Goal: Book appointment/travel/reservation

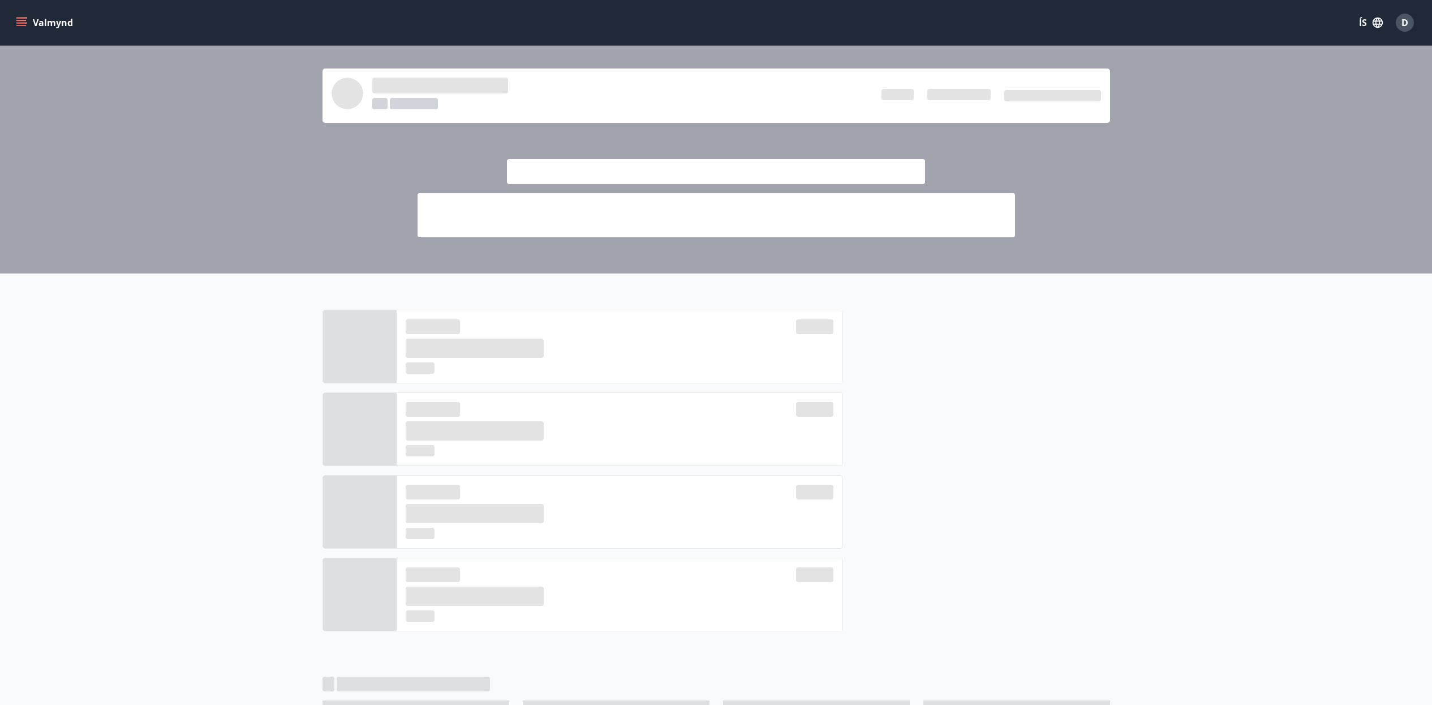
click at [27, 23] on icon "menu" at bounding box center [22, 22] width 12 height 1
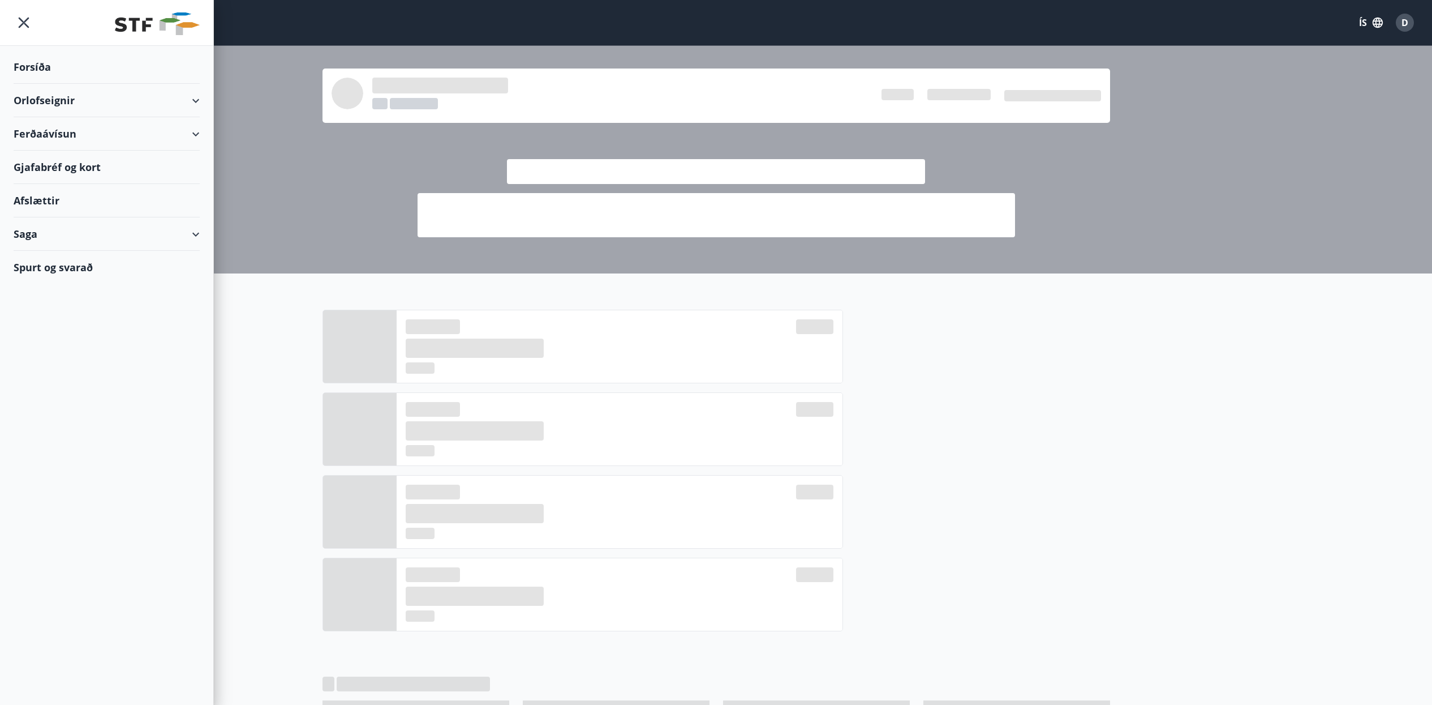
click at [80, 104] on div "Orlofseignir" at bounding box center [107, 100] width 186 height 33
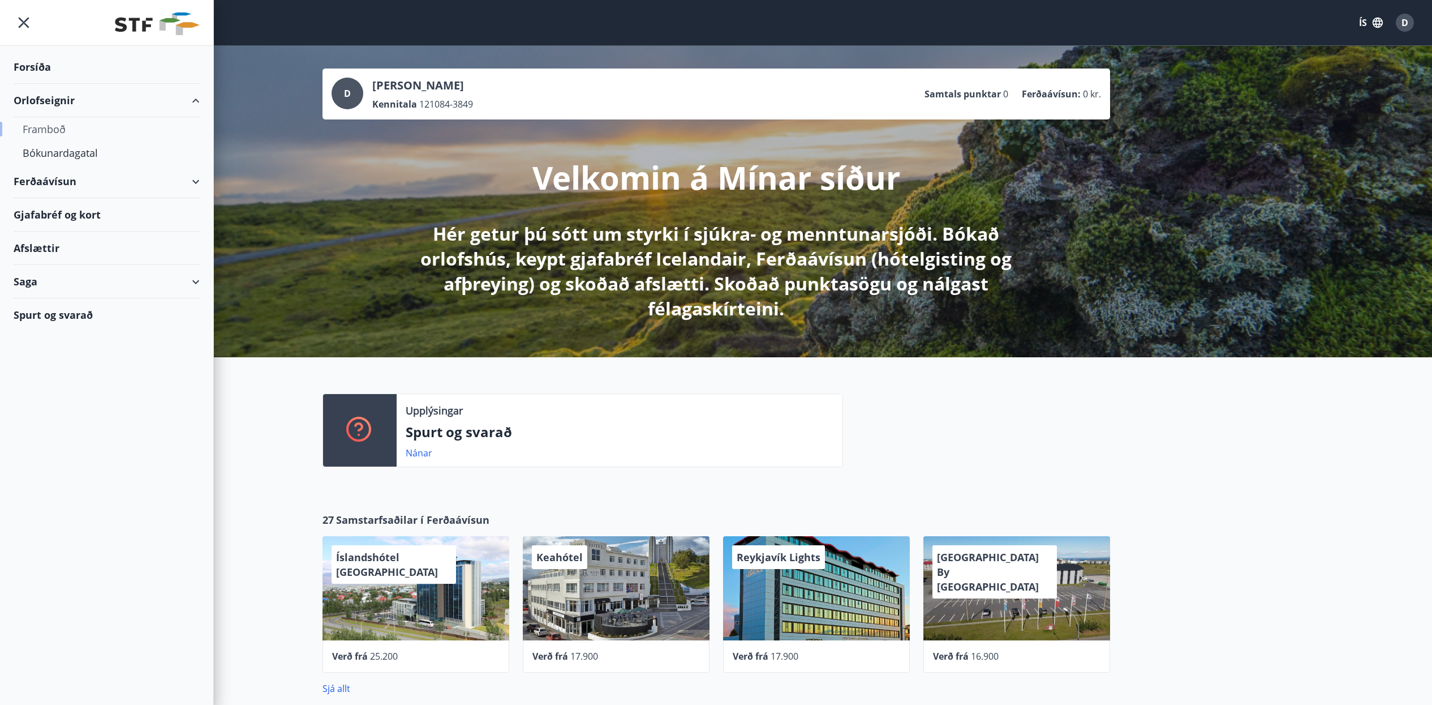
click at [61, 134] on div "Framboð" at bounding box center [107, 129] width 168 height 24
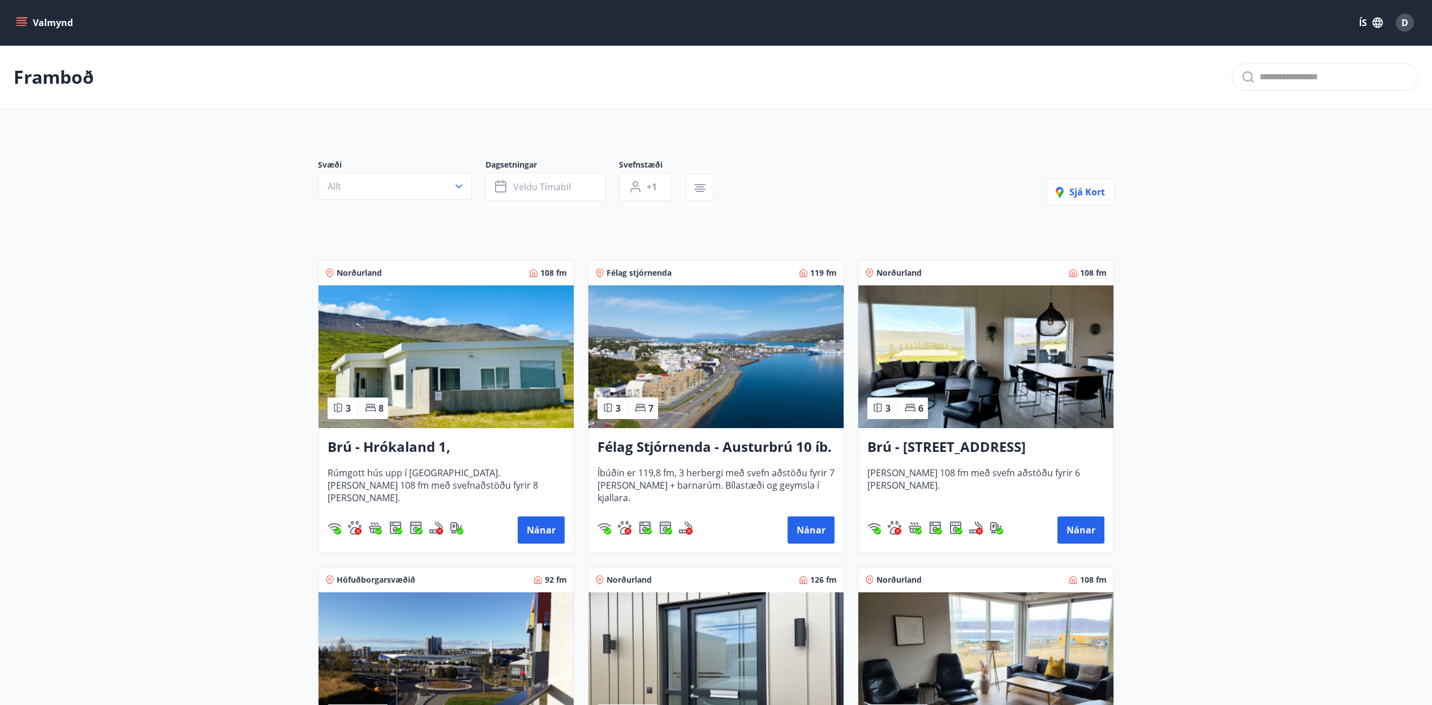
scroll to position [71, 0]
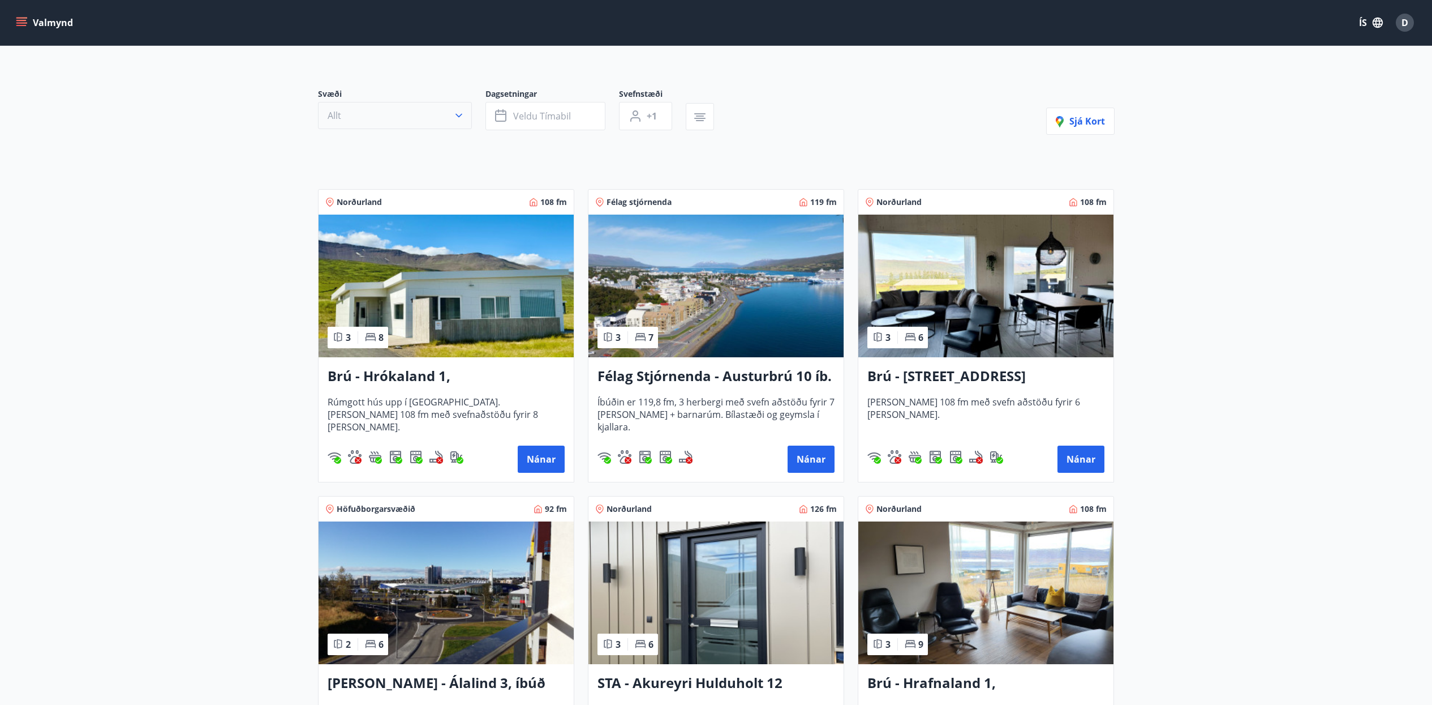
click at [453, 114] on icon "button" at bounding box center [458, 115] width 11 height 11
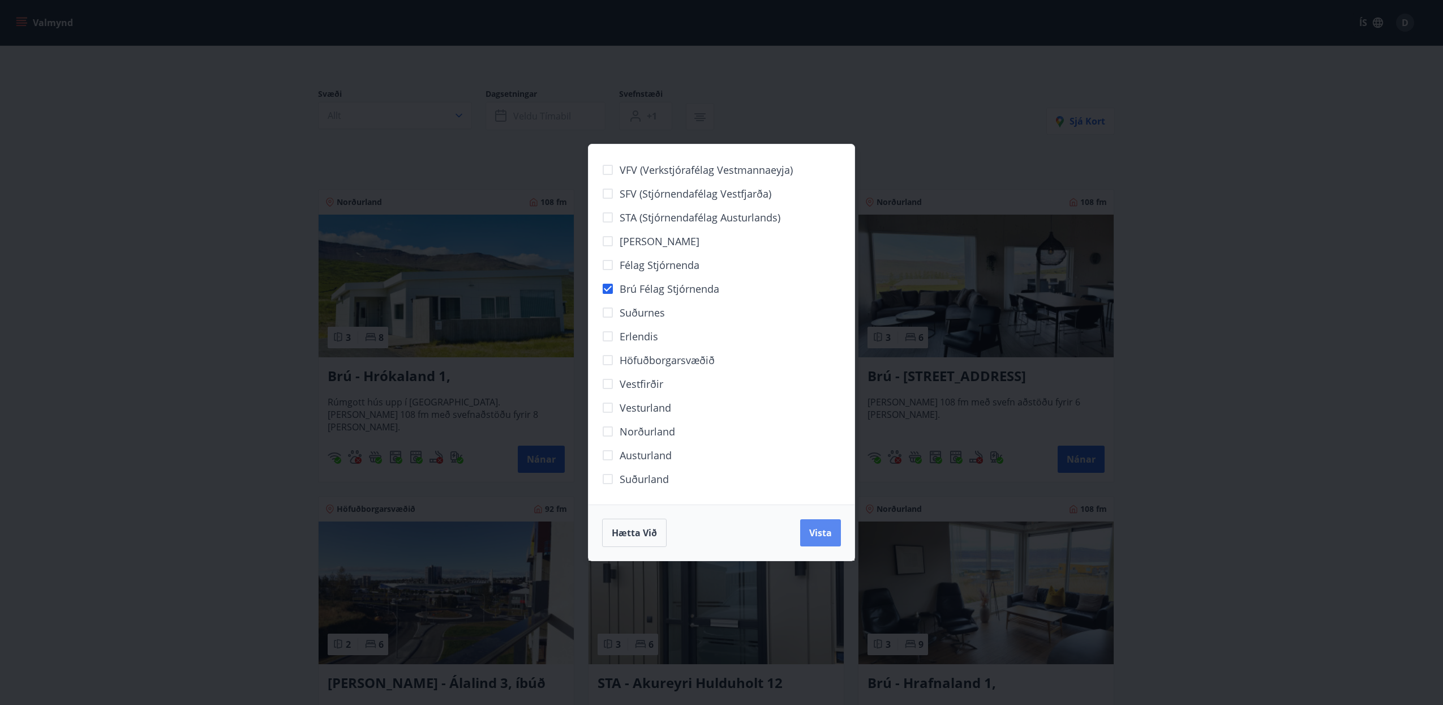
click at [831, 536] on span "Vista" at bounding box center [820, 532] width 23 height 12
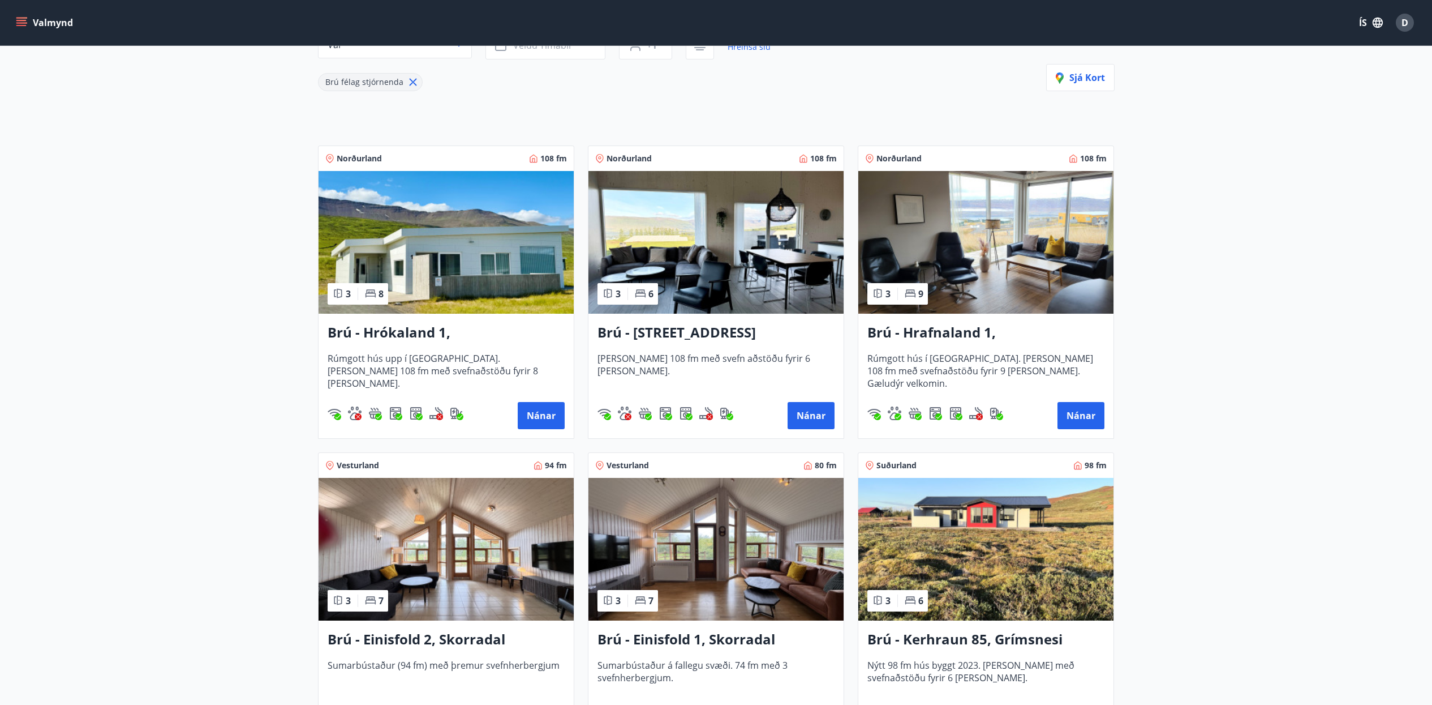
scroll to position [212, 0]
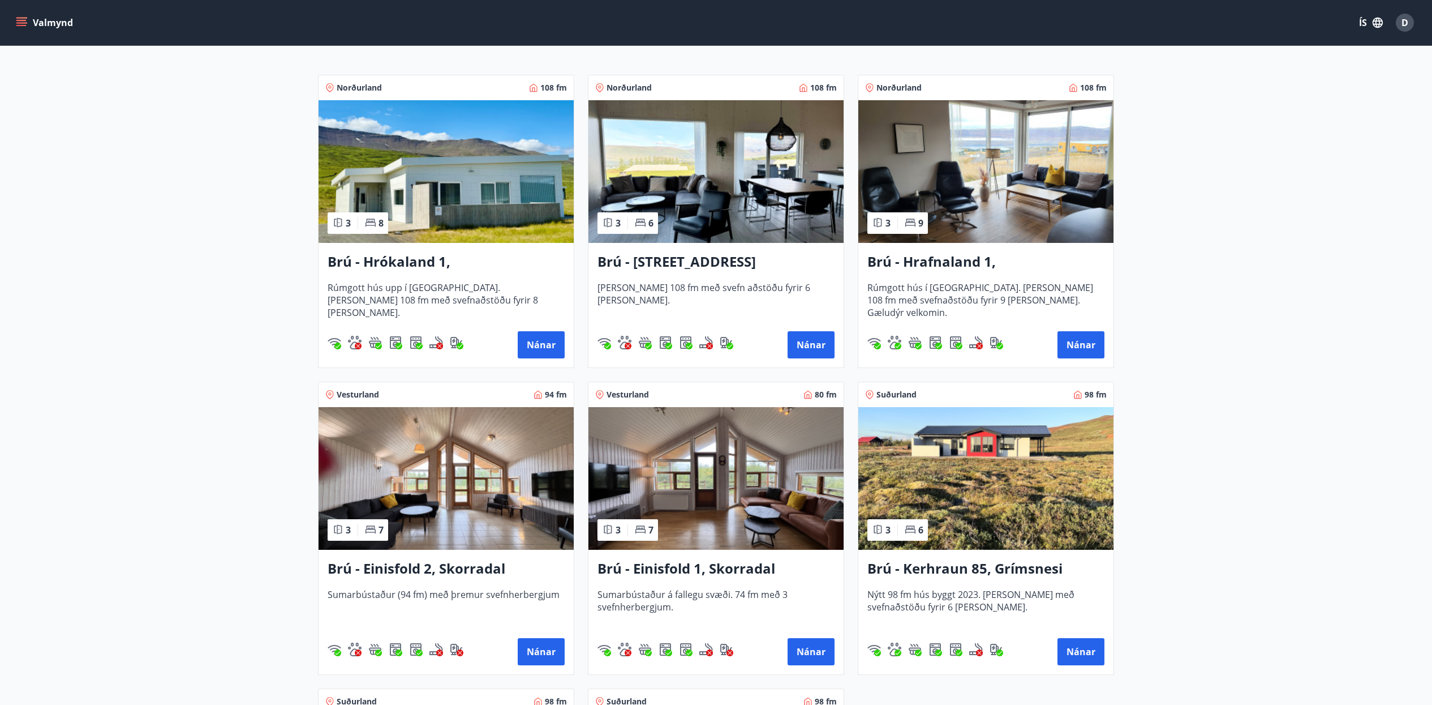
click at [655, 567] on h3 "Brú - Einisfold 1, Skorradal" at bounding box center [716, 569] width 237 height 20
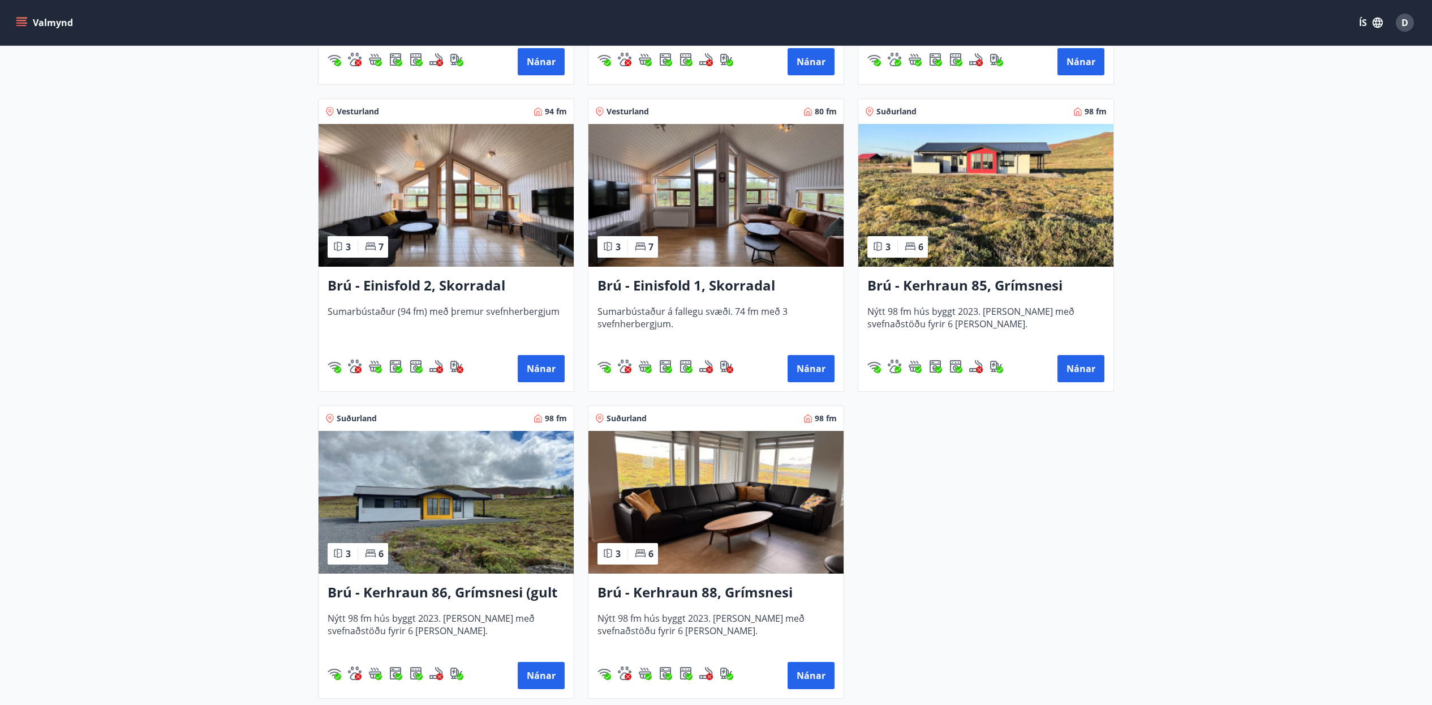
scroll to position [424, 0]
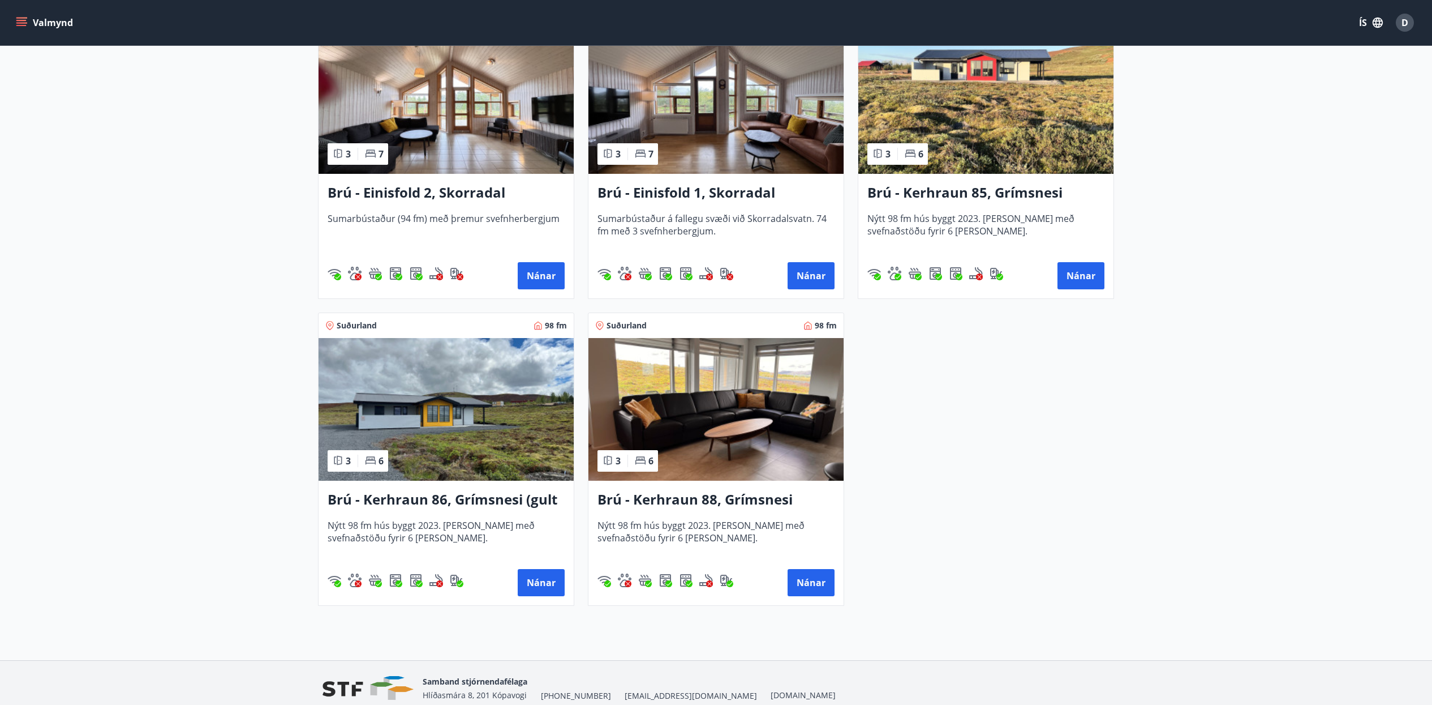
scroll to position [638, 0]
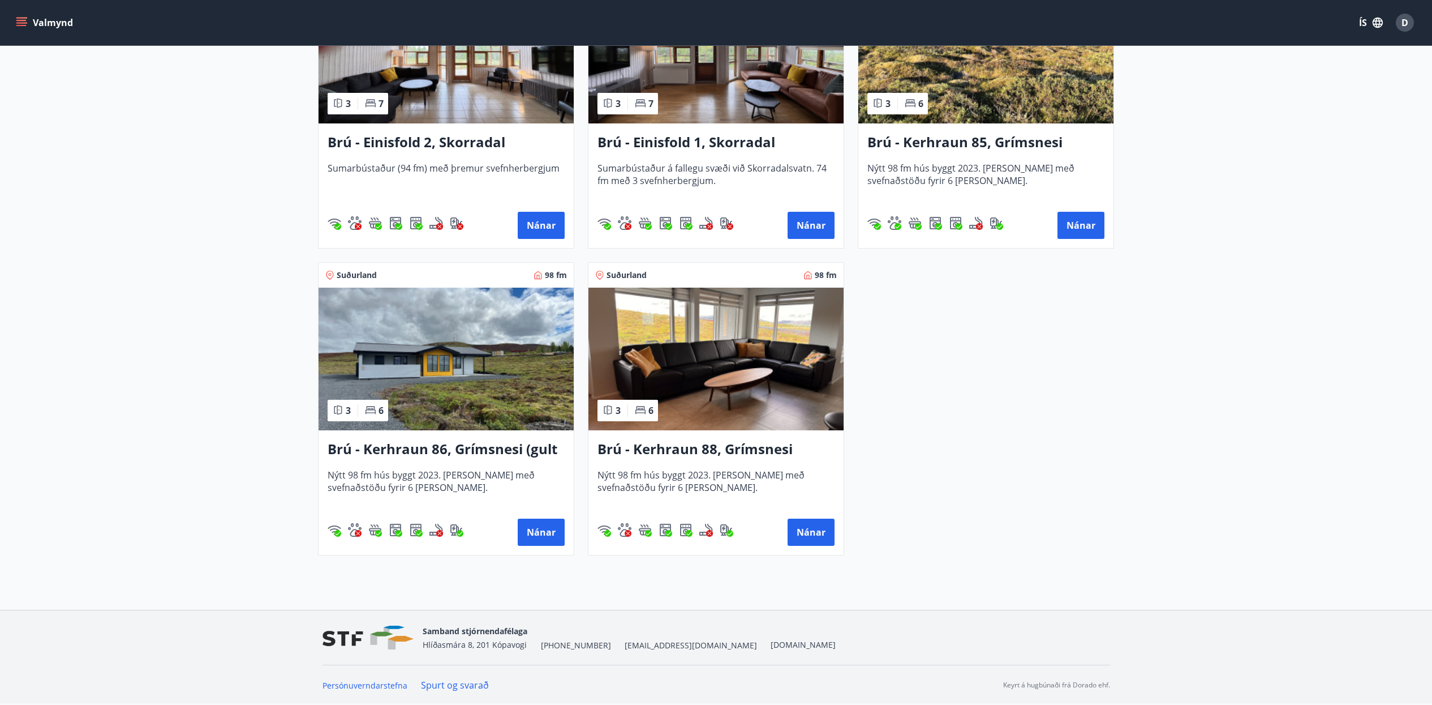
click at [670, 142] on h3 "Brú - Einisfold 1, Skorradal" at bounding box center [716, 142] width 237 height 20
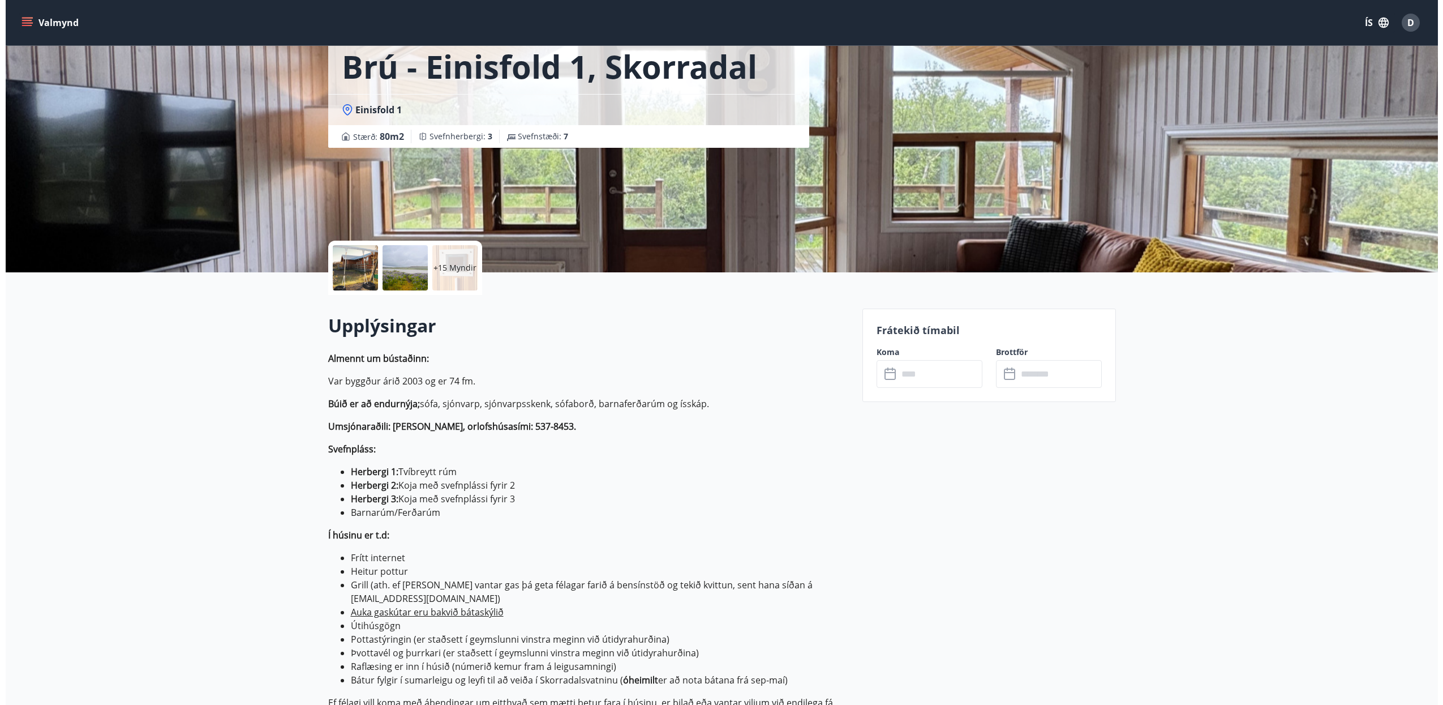
scroll to position [141, 0]
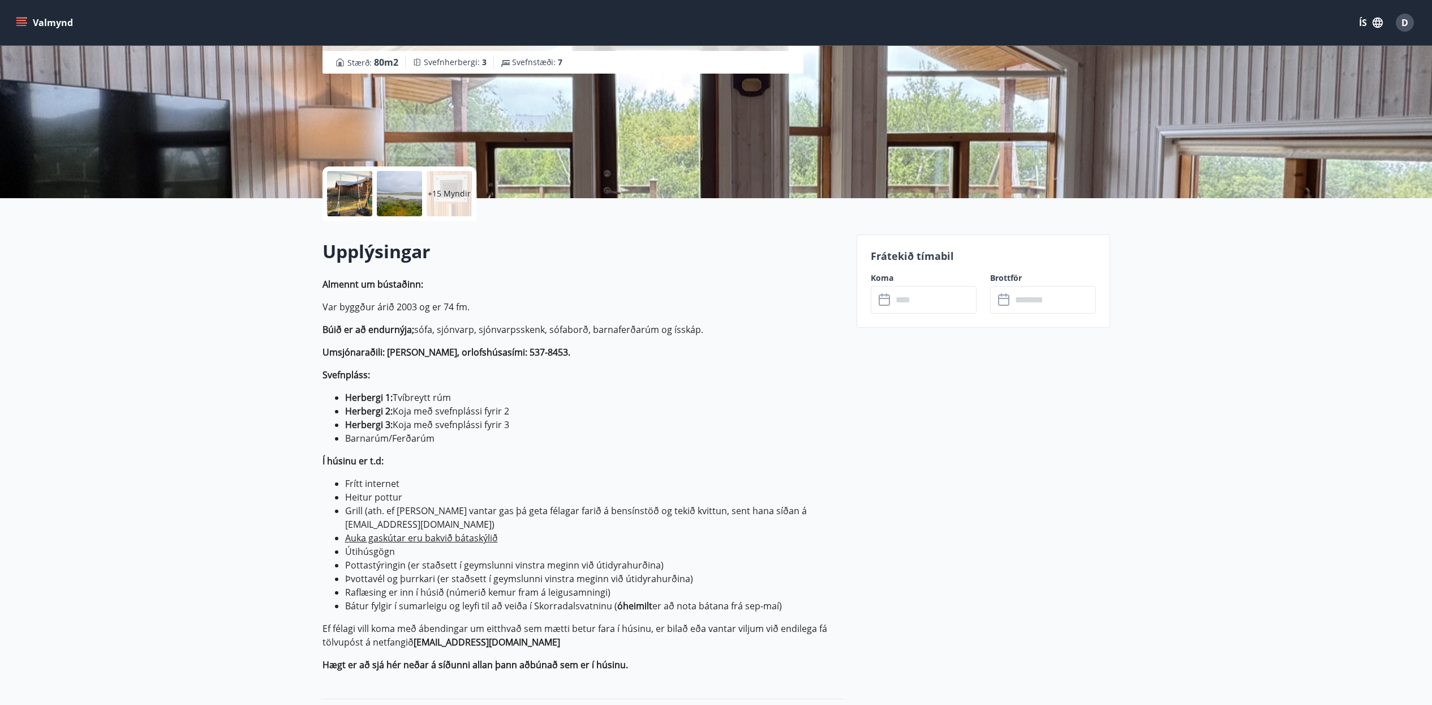
click at [433, 196] on p "+15 Myndir" at bounding box center [449, 193] width 43 height 11
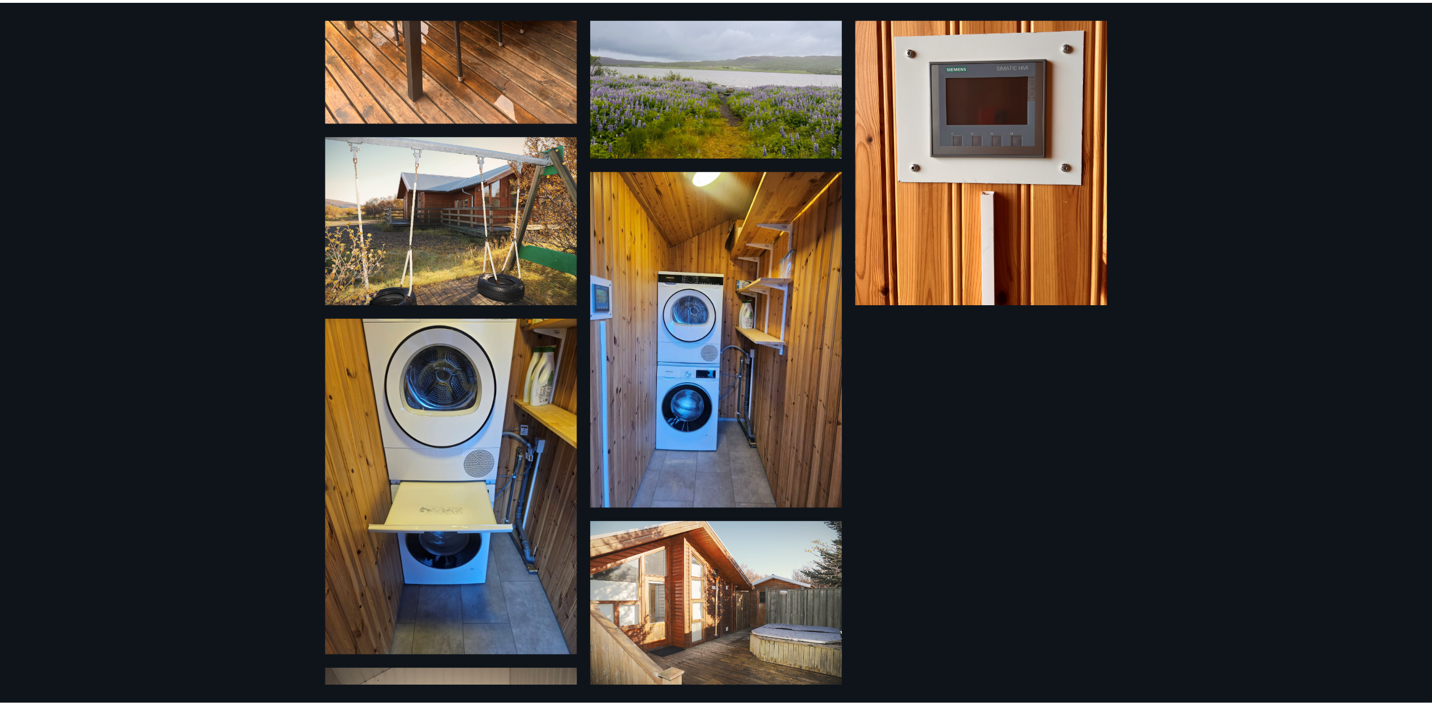
scroll to position [0, 0]
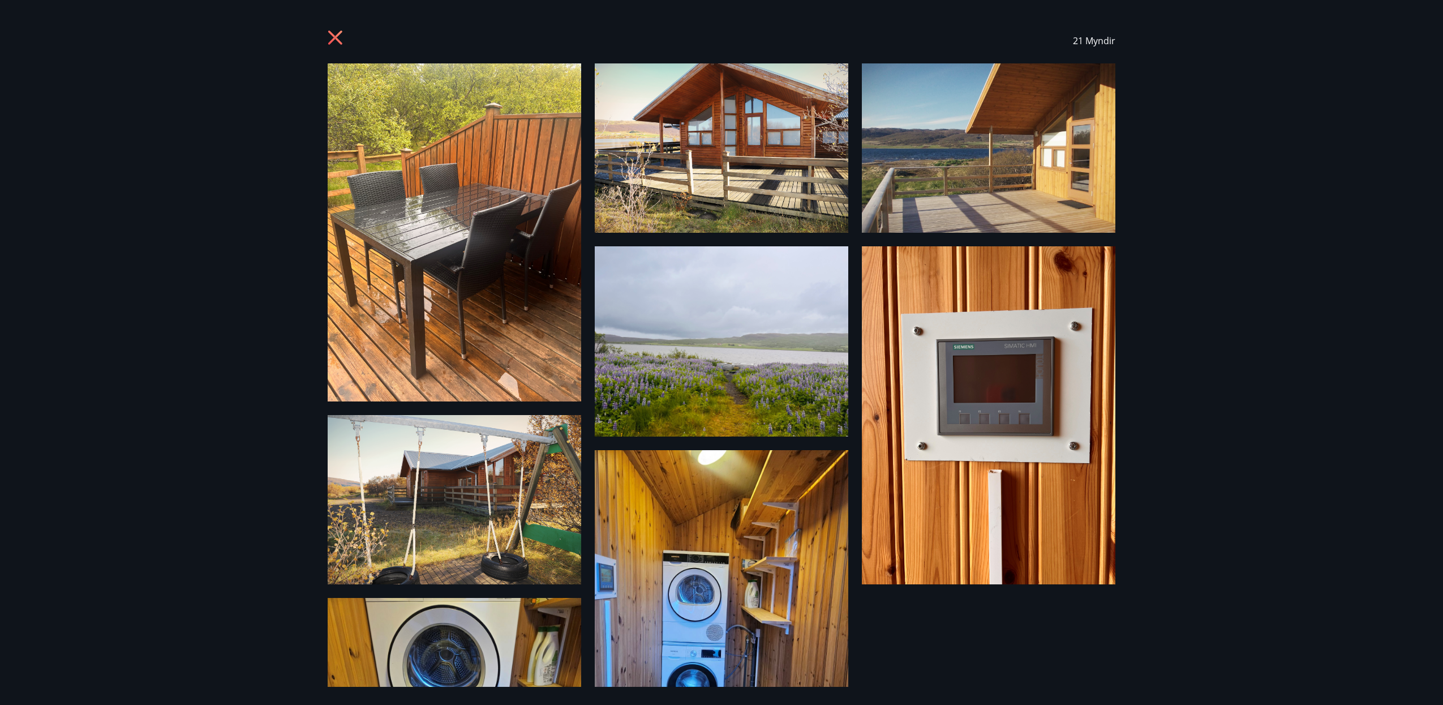
click at [333, 42] on icon at bounding box center [337, 39] width 18 height 18
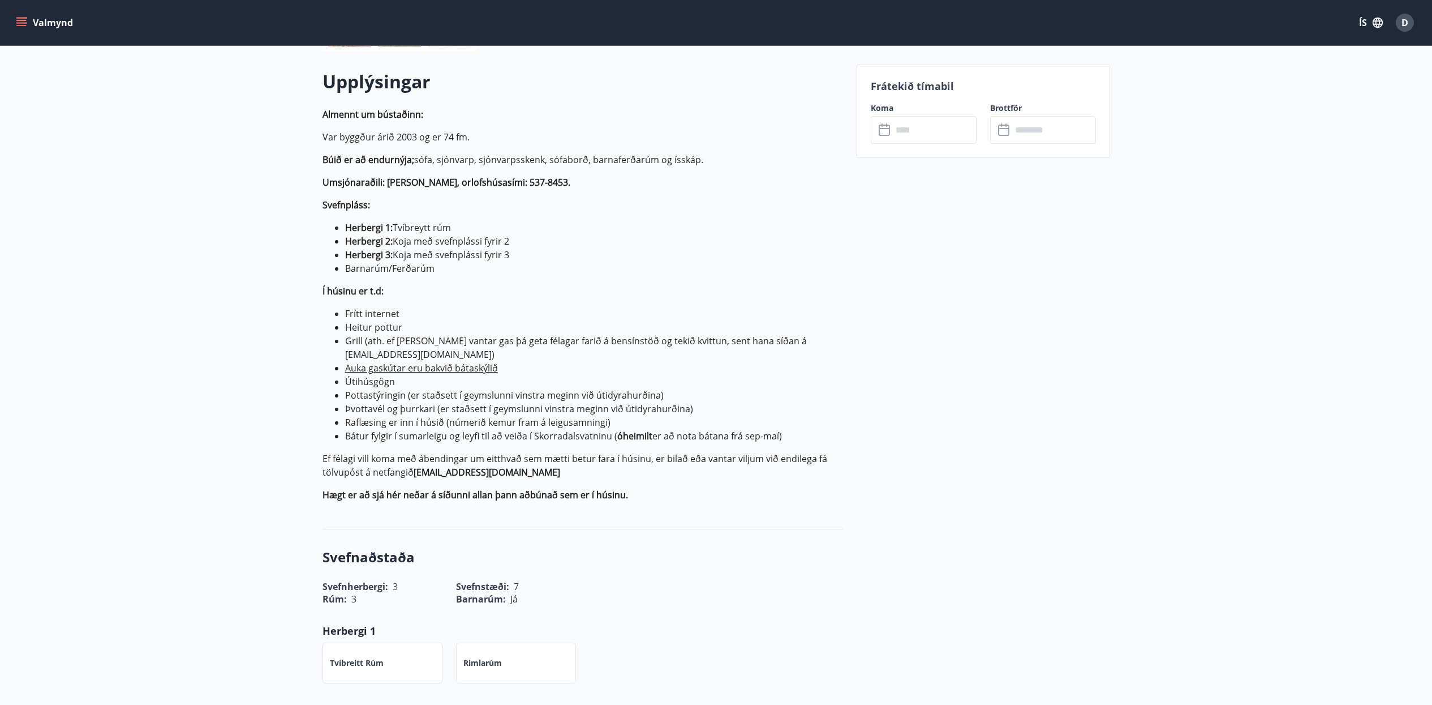
scroll to position [778, 0]
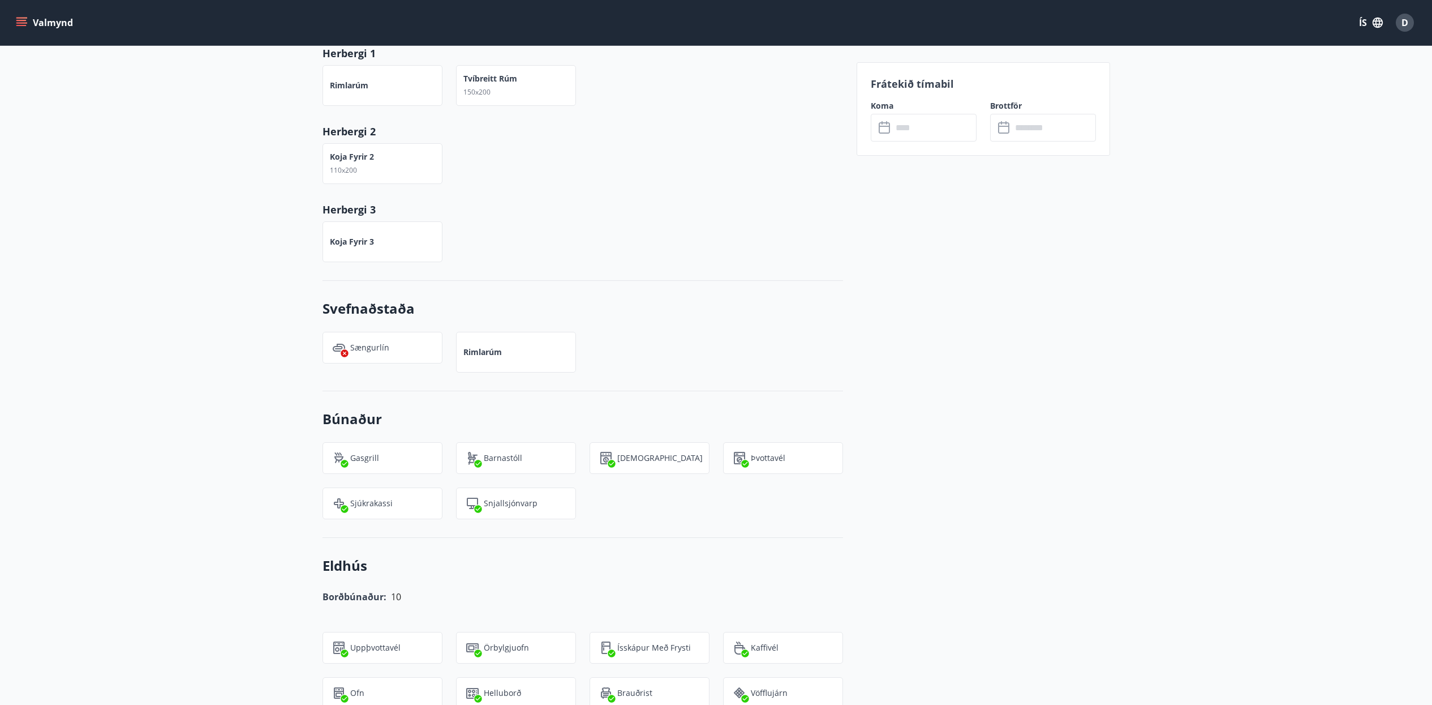
scroll to position [1061, 0]
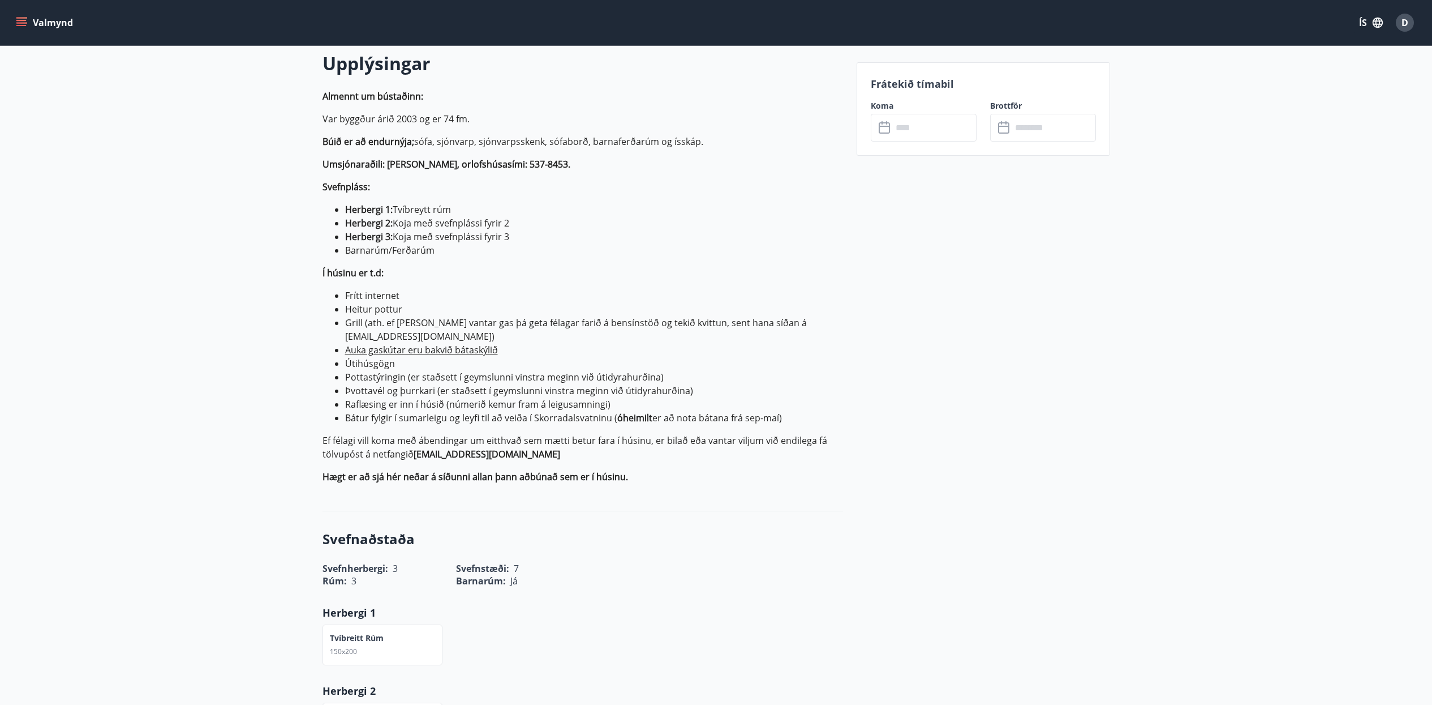
scroll to position [354, 0]
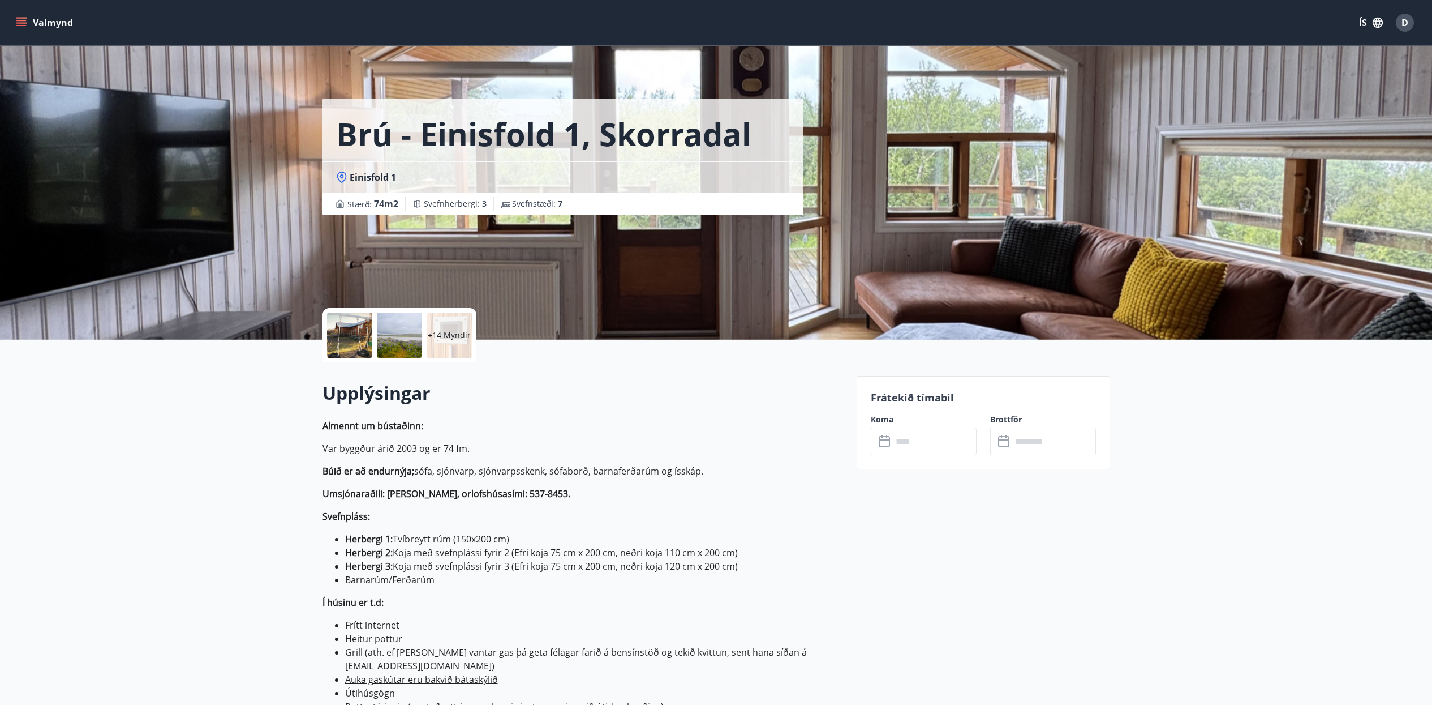
click at [19, 20] on icon "menu" at bounding box center [21, 20] width 10 height 1
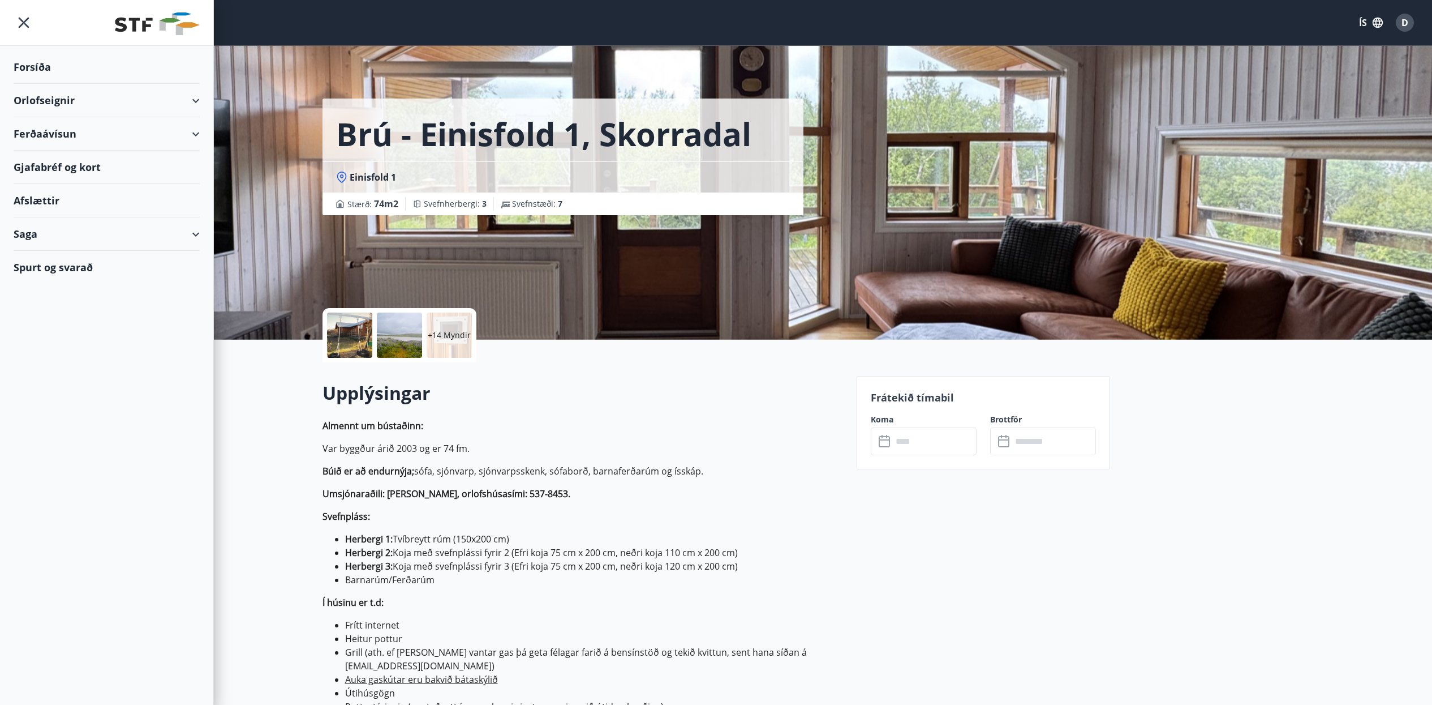
click at [89, 99] on div "Orlofseignir" at bounding box center [107, 100] width 186 height 33
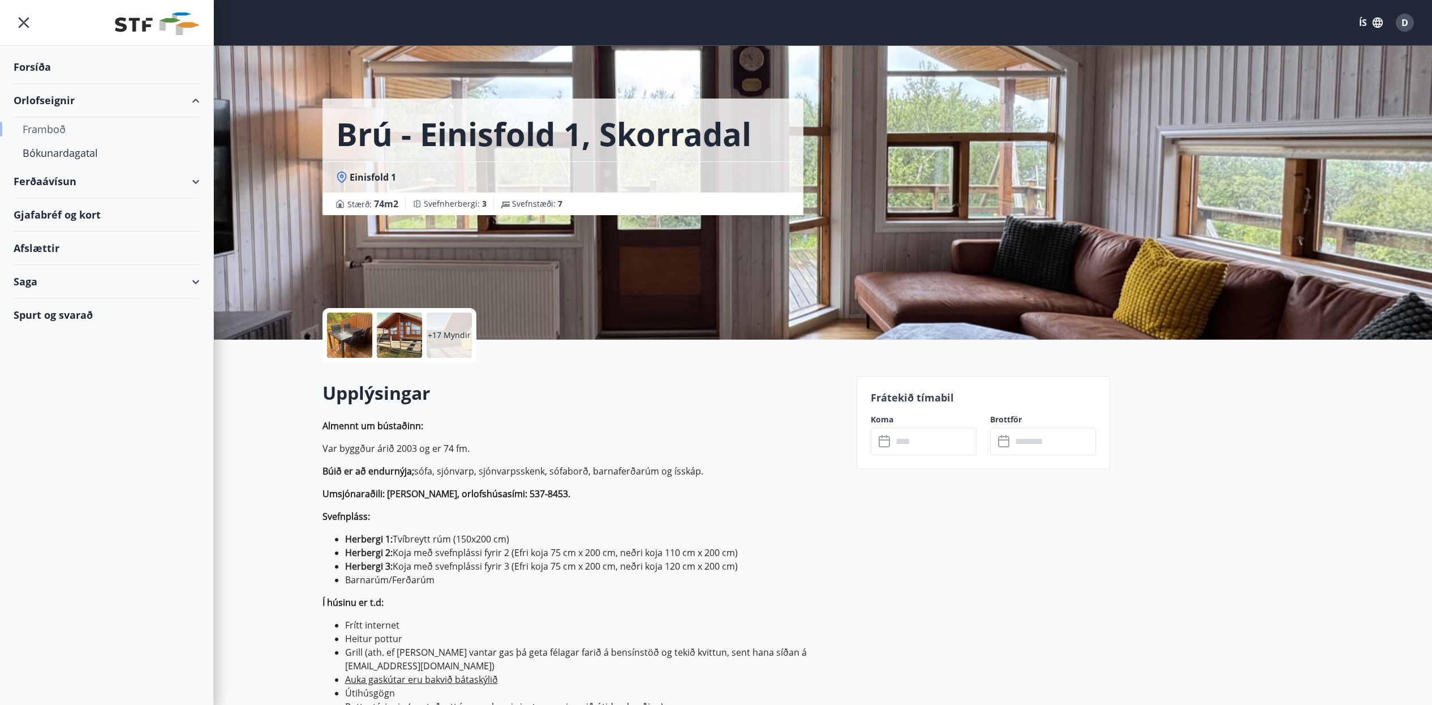
click at [57, 128] on div "Framboð" at bounding box center [107, 129] width 168 height 24
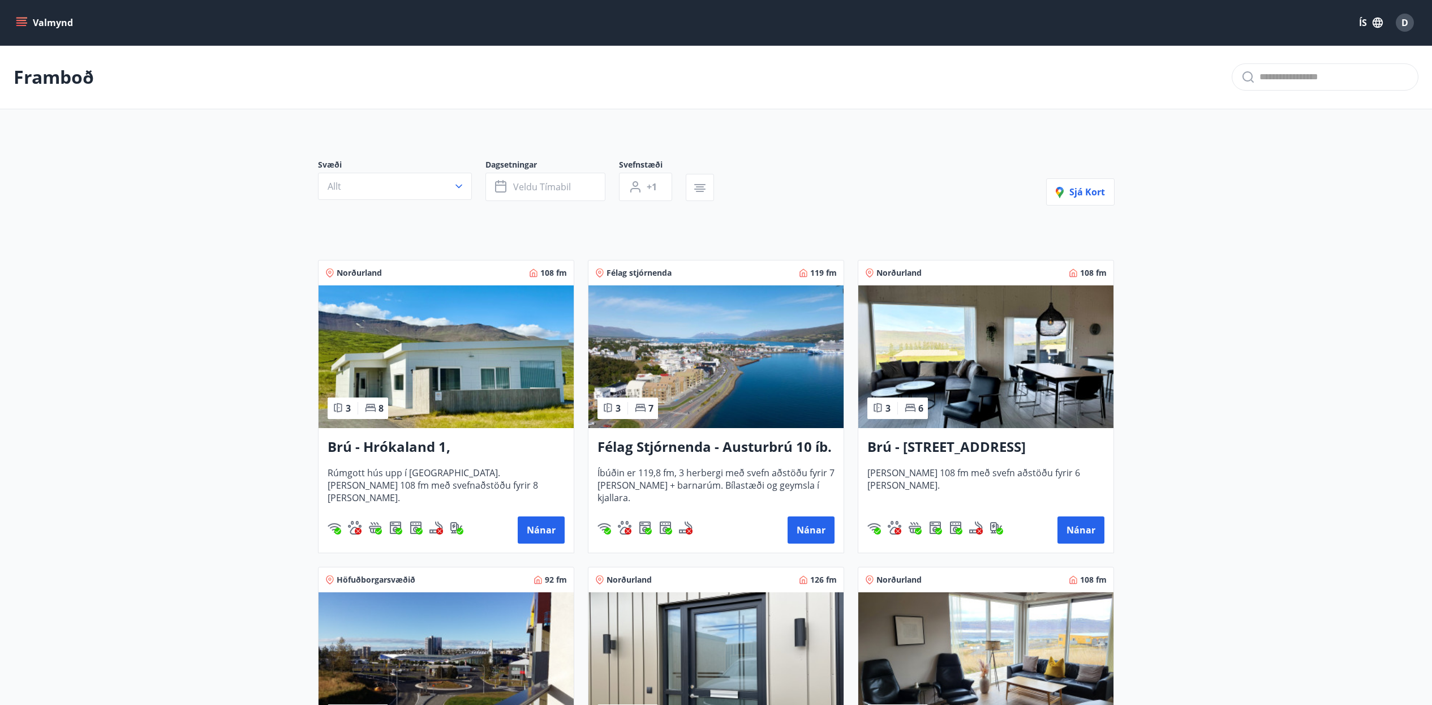
click at [18, 19] on icon "menu" at bounding box center [21, 22] width 11 height 11
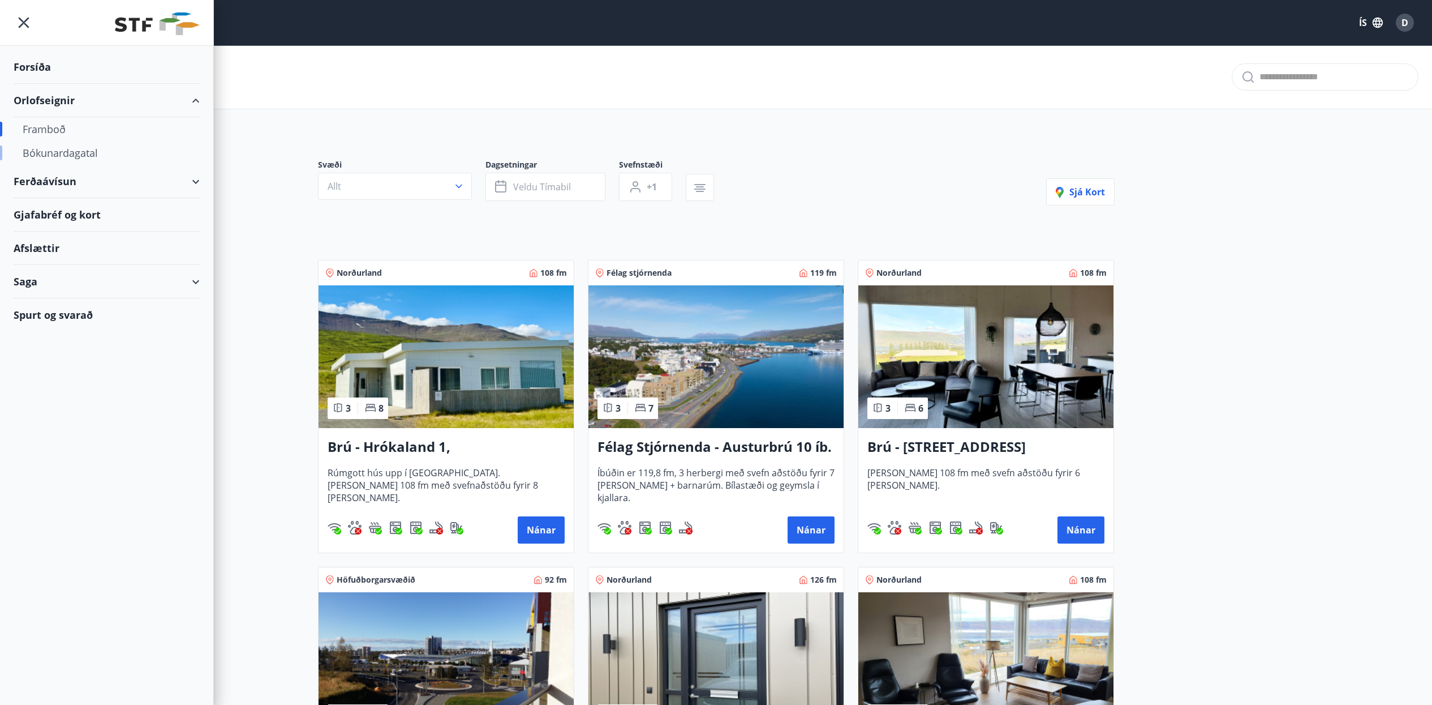
click at [63, 154] on div "Bókunardagatal" at bounding box center [107, 153] width 168 height 24
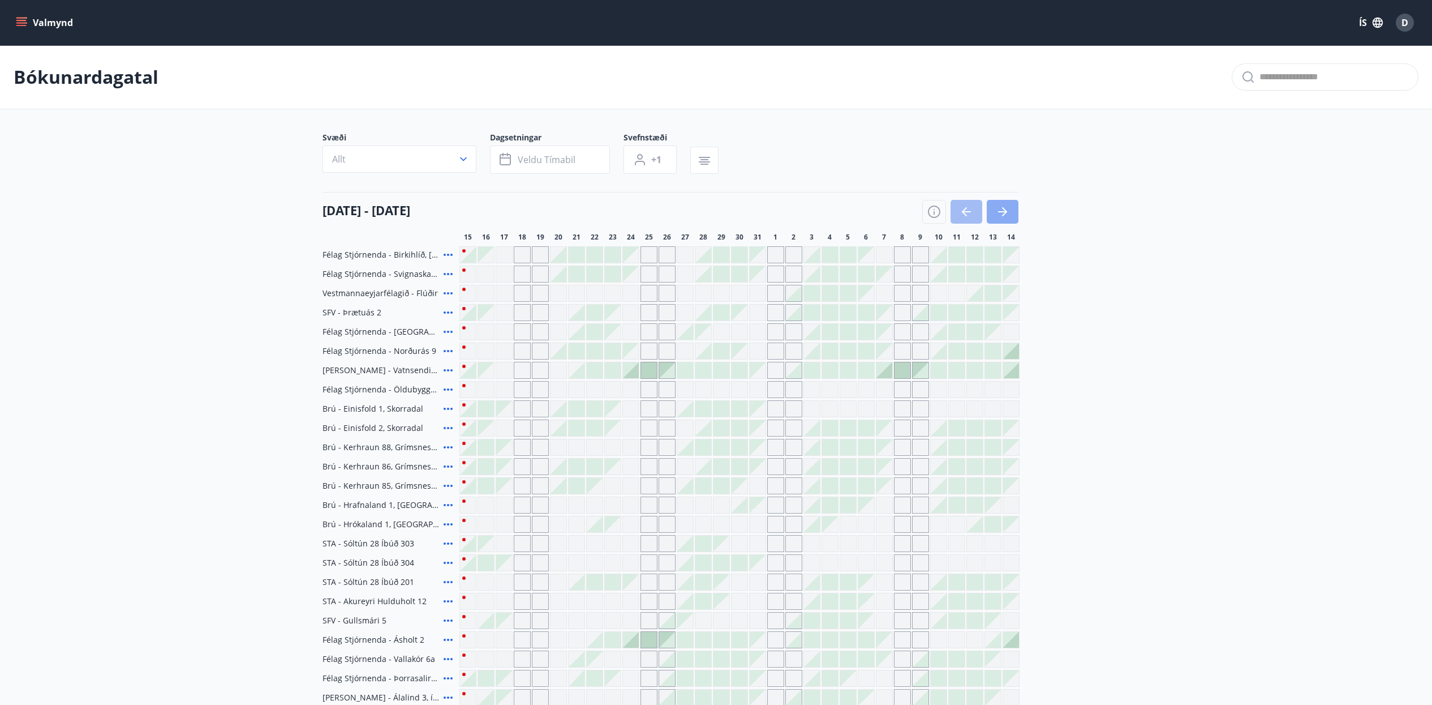
click at [1004, 217] on icon "button" at bounding box center [1003, 212] width 14 height 14
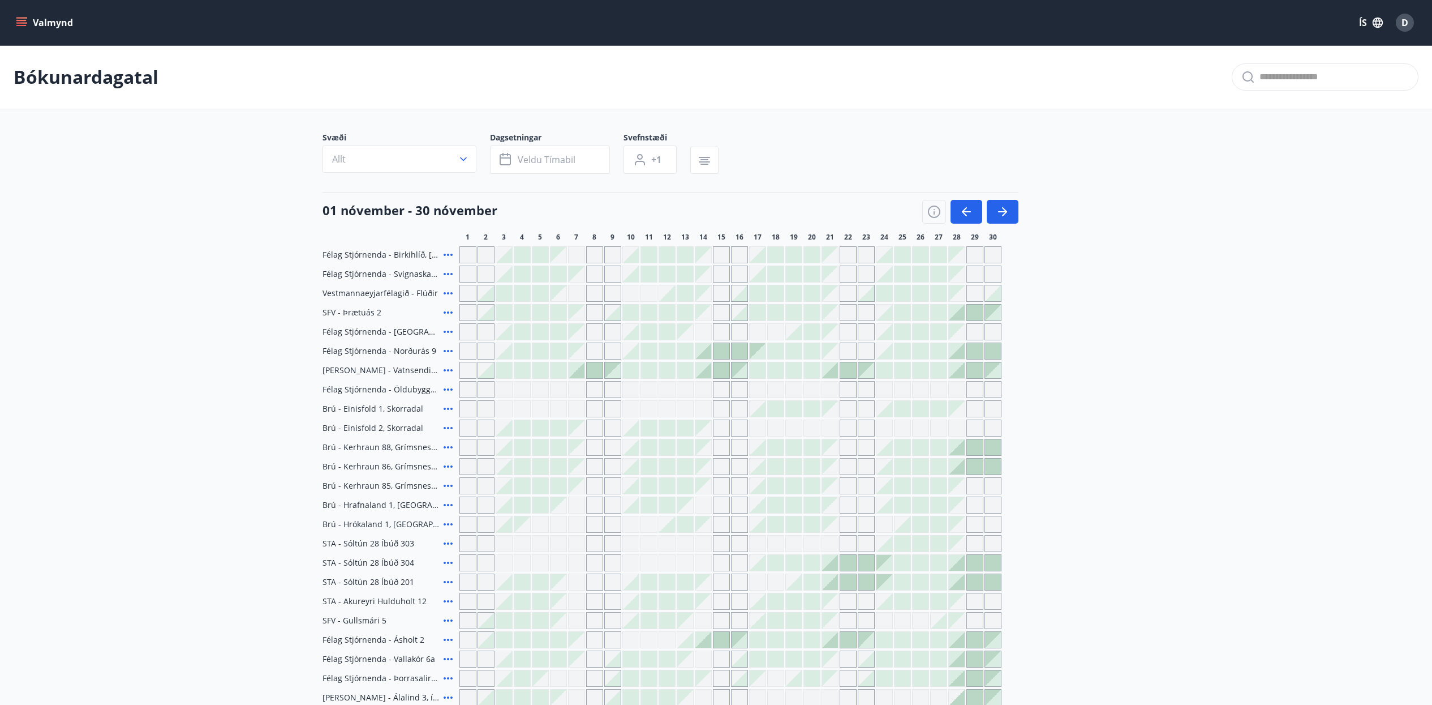
click at [763, 372] on div at bounding box center [758, 370] width 16 height 16
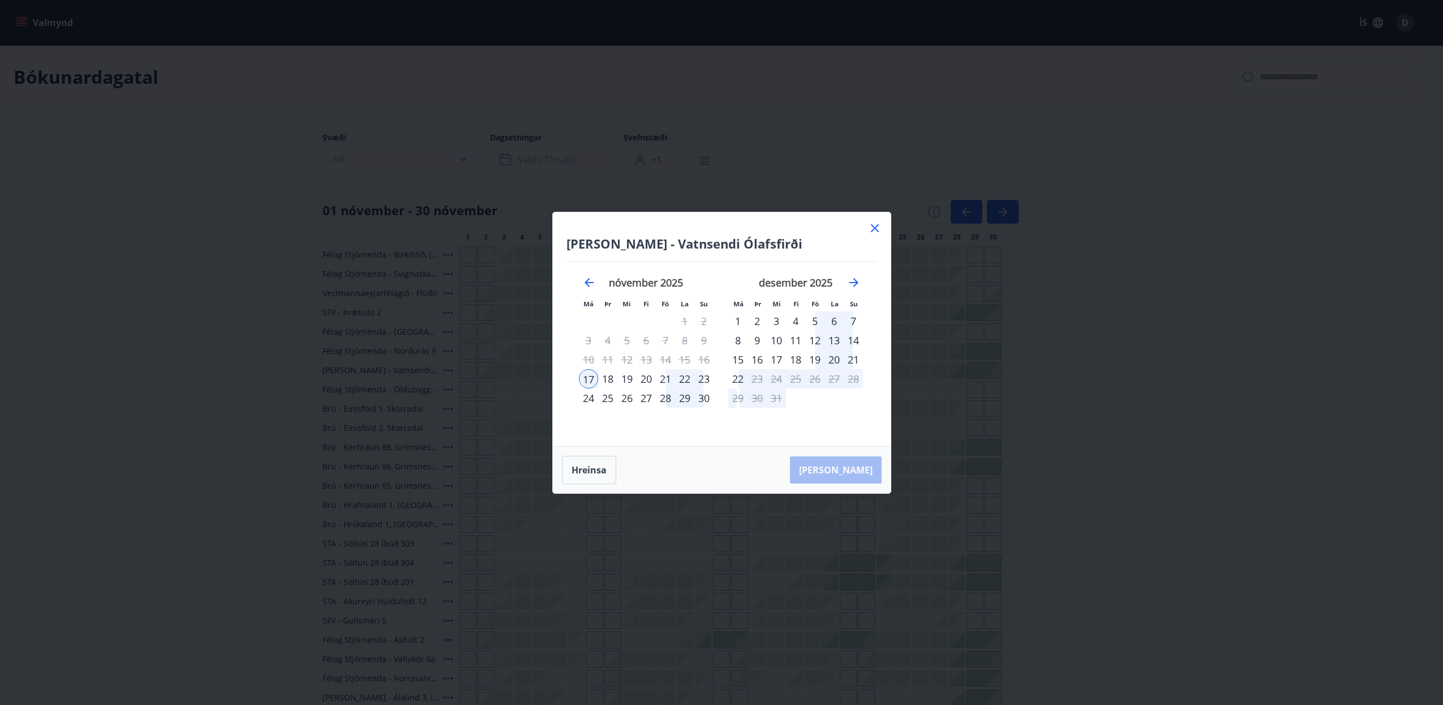
click at [872, 225] on icon at bounding box center [875, 228] width 8 height 8
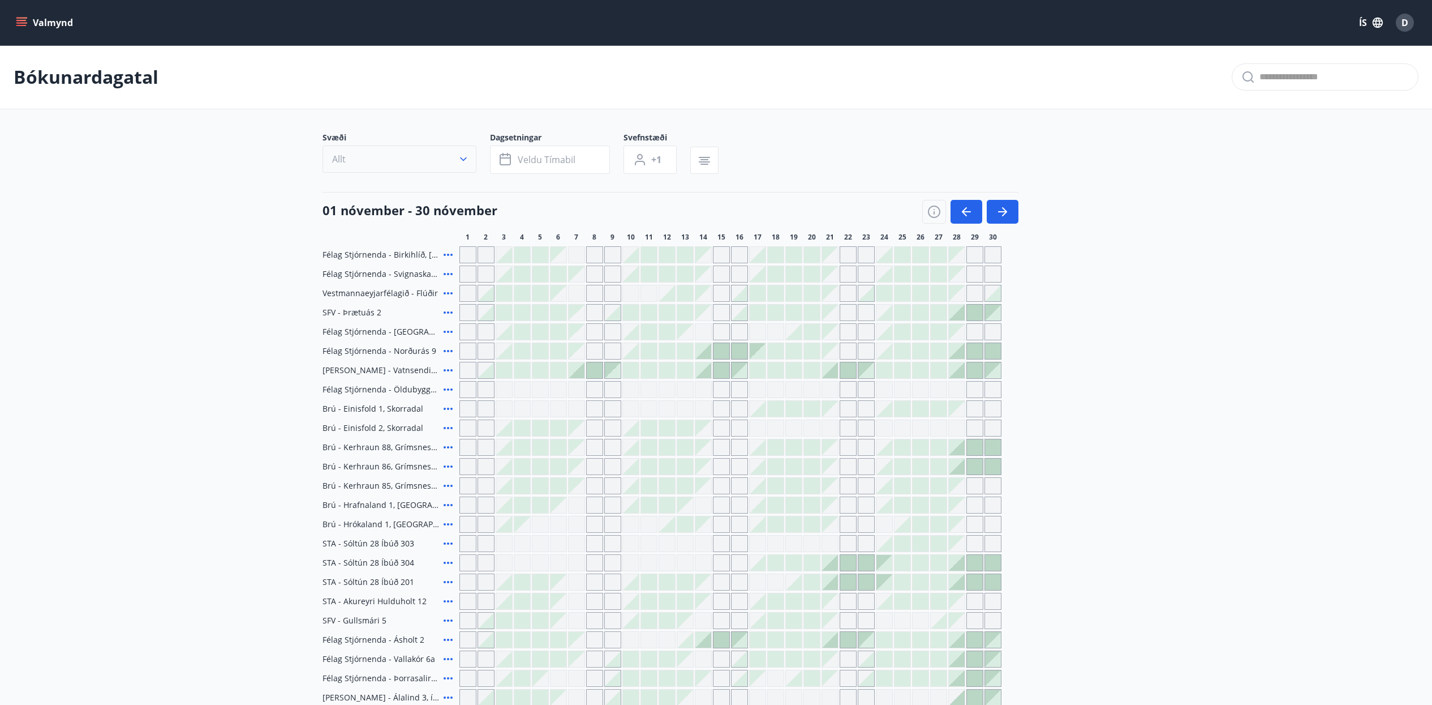
click at [463, 158] on icon "button" at bounding box center [463, 158] width 11 height 11
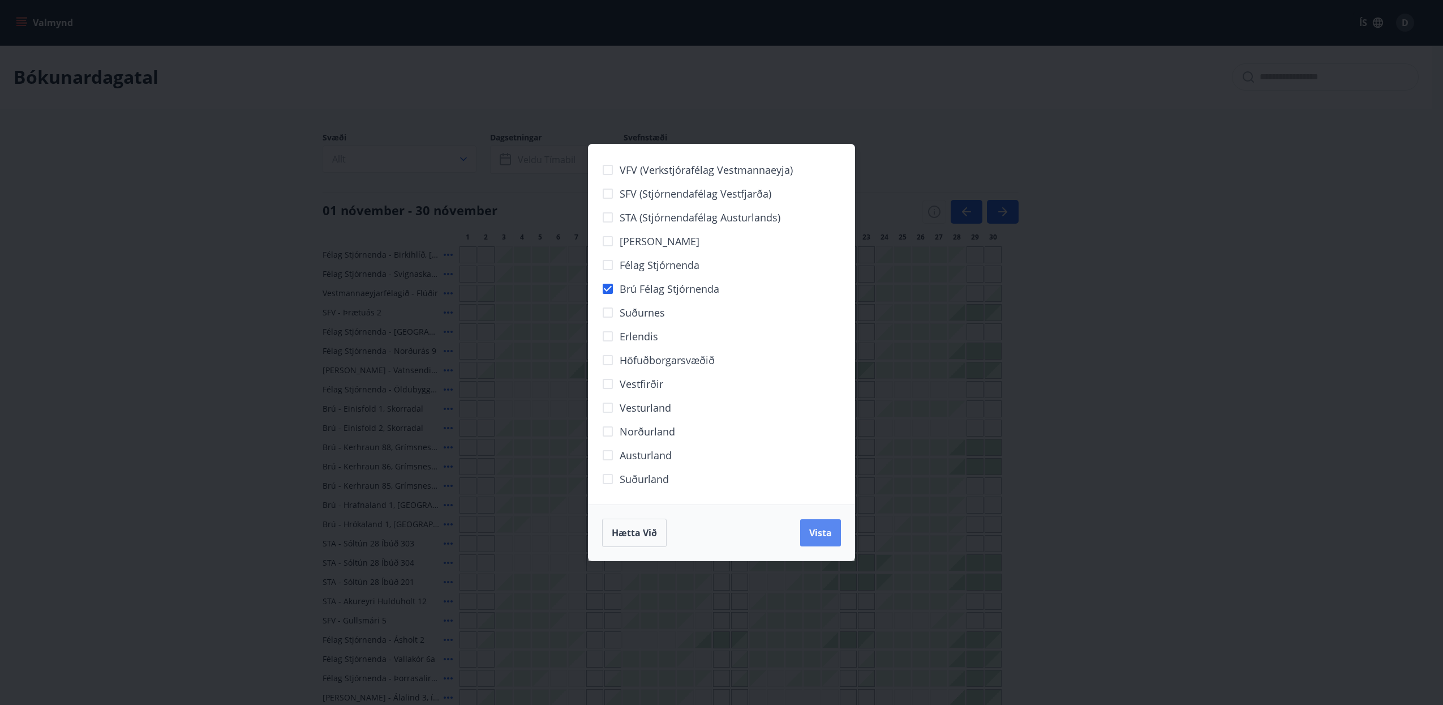
click at [826, 536] on span "Vista" at bounding box center [820, 532] width 23 height 12
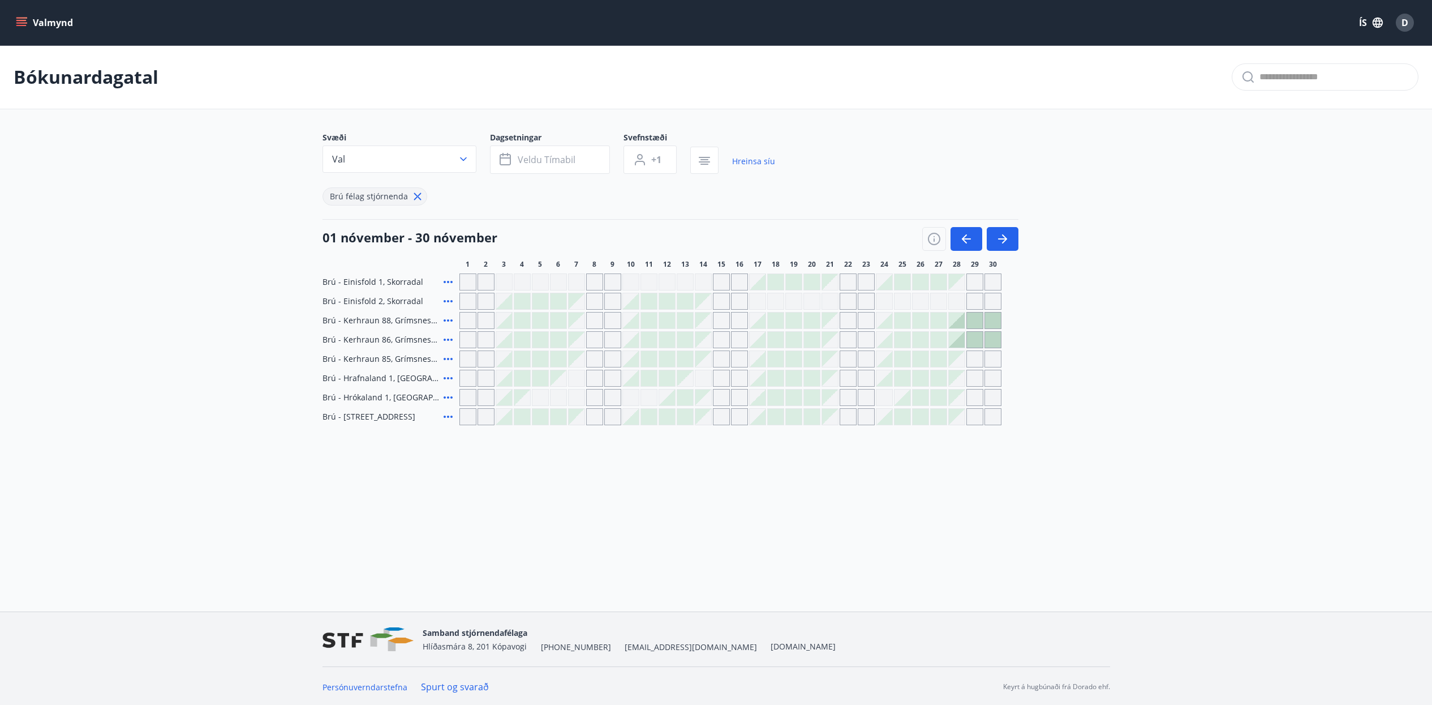
click at [759, 304] on div "Gráir dagar eru ekki bókanlegir" at bounding box center [757, 301] width 17 height 17
click at [1009, 240] on icon "button" at bounding box center [1003, 239] width 14 height 14
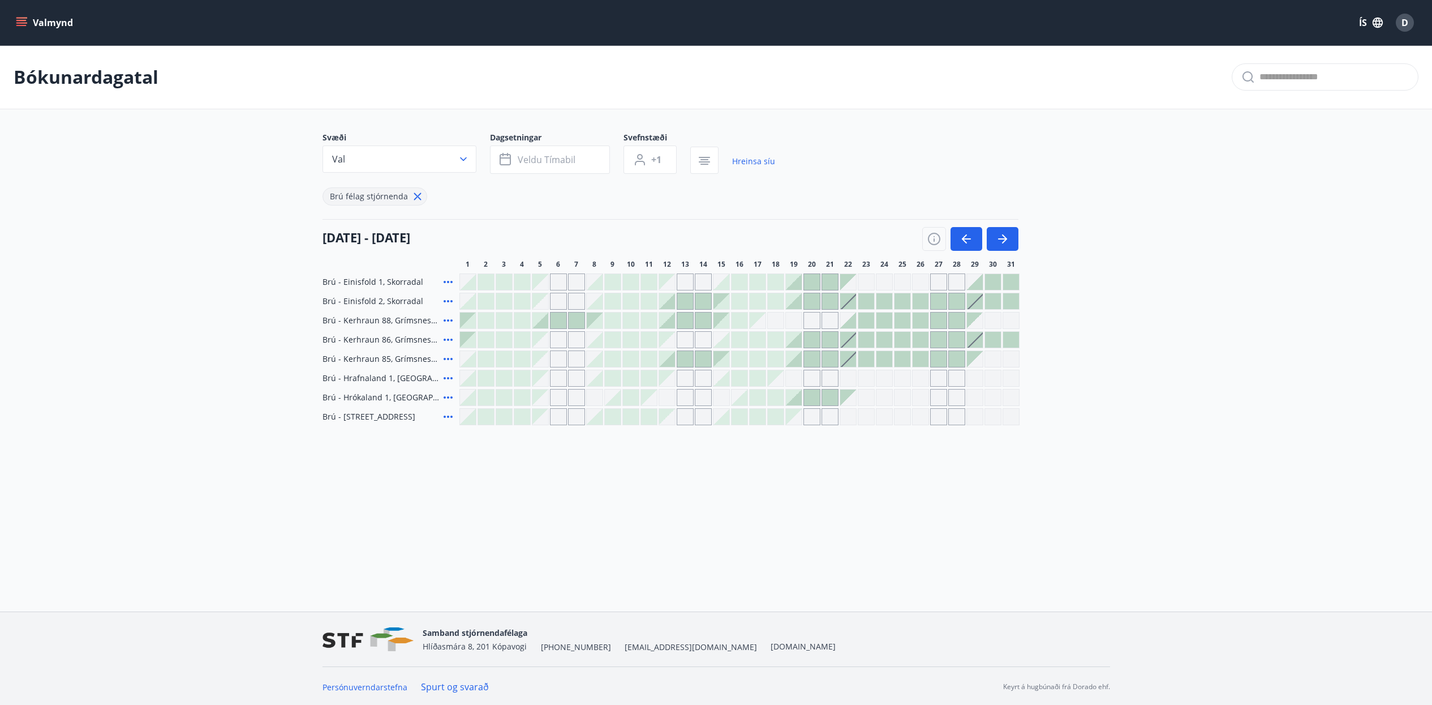
click at [852, 304] on div at bounding box center [848, 301] width 16 height 16
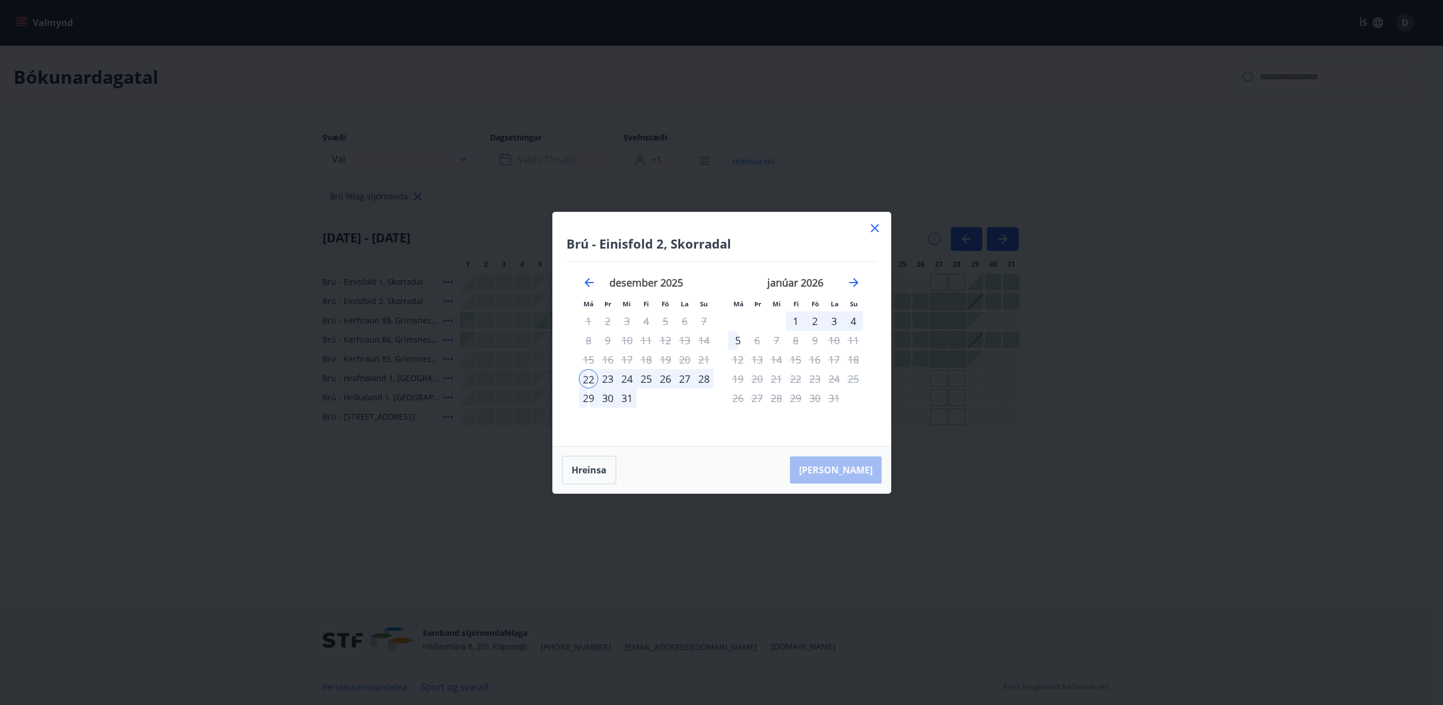
click at [582, 398] on div "29" at bounding box center [588, 397] width 19 height 19
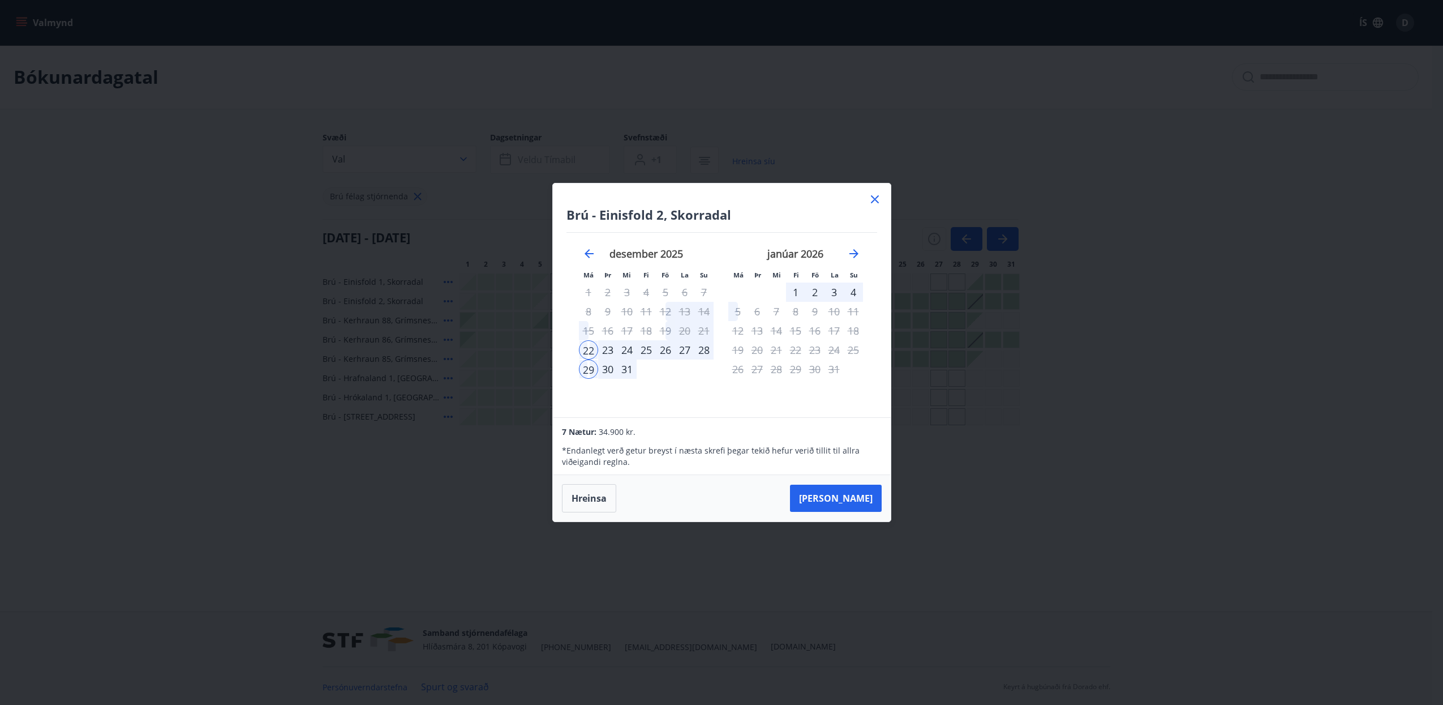
click at [872, 198] on icon at bounding box center [875, 199] width 14 height 14
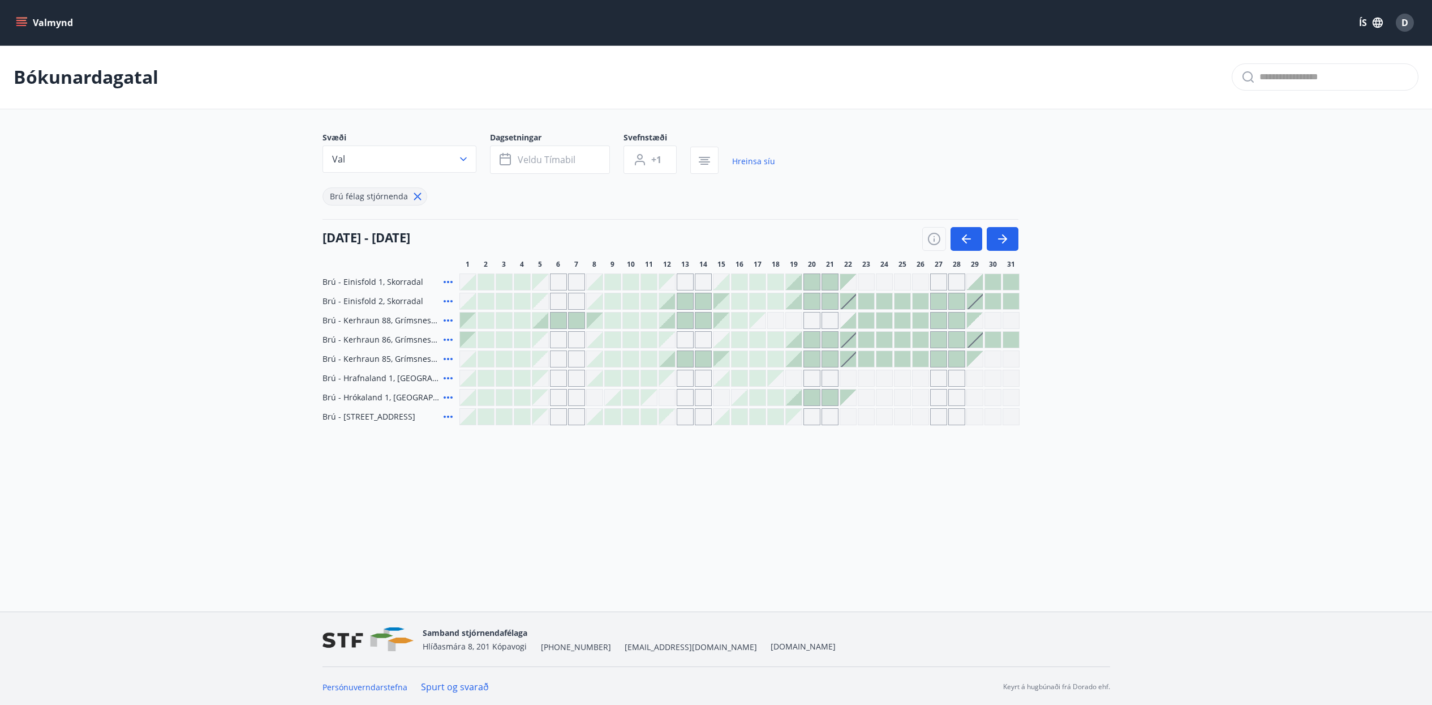
click at [37, 27] on button "Valmynd" at bounding box center [46, 22] width 64 height 20
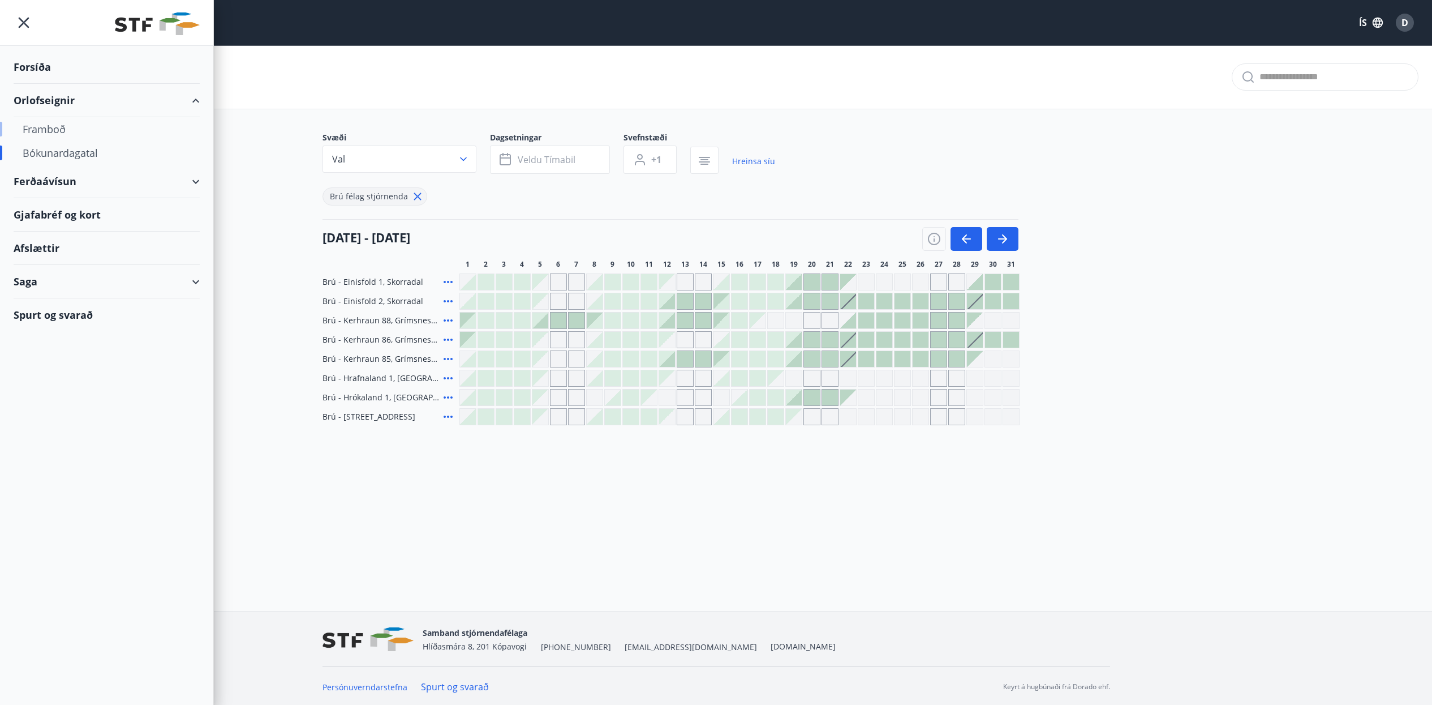
click at [41, 127] on div "Framboð" at bounding box center [107, 129] width 168 height 24
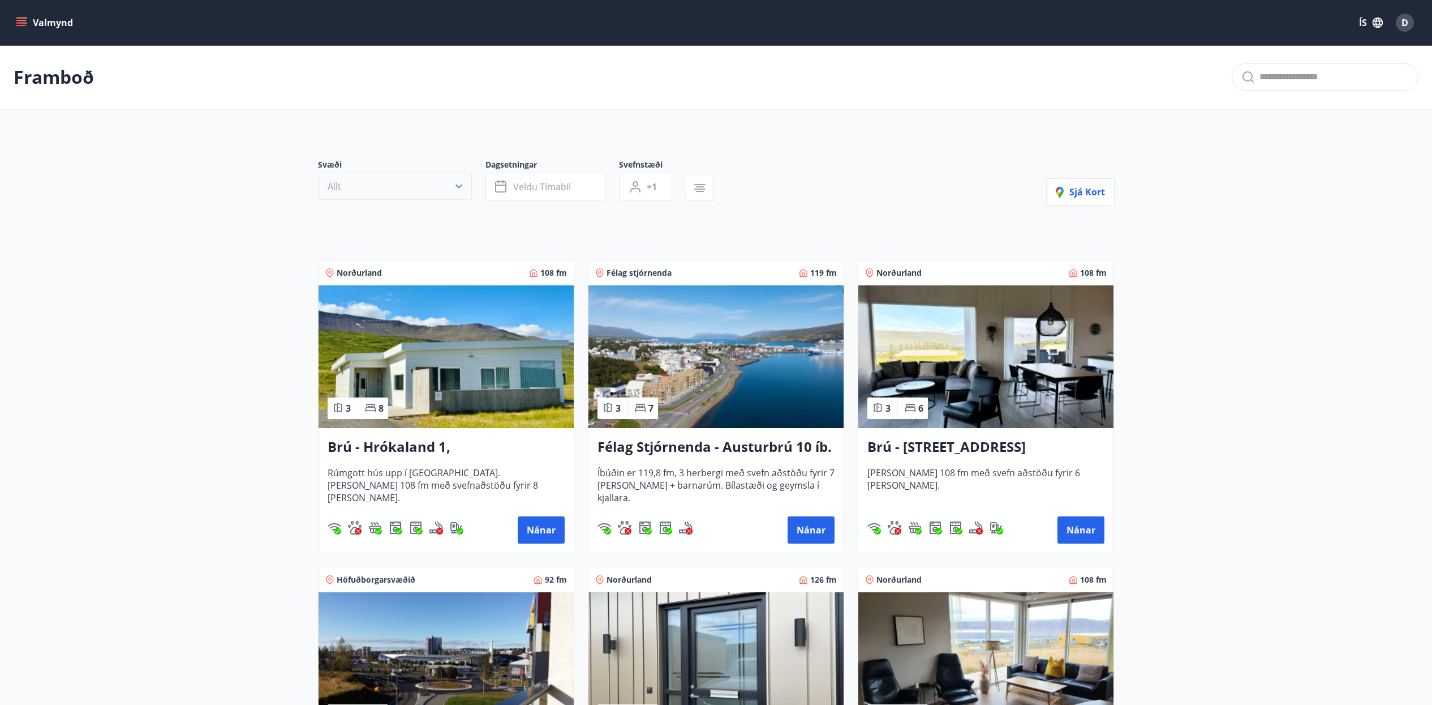
click at [464, 179] on button "Allt" at bounding box center [395, 186] width 154 height 27
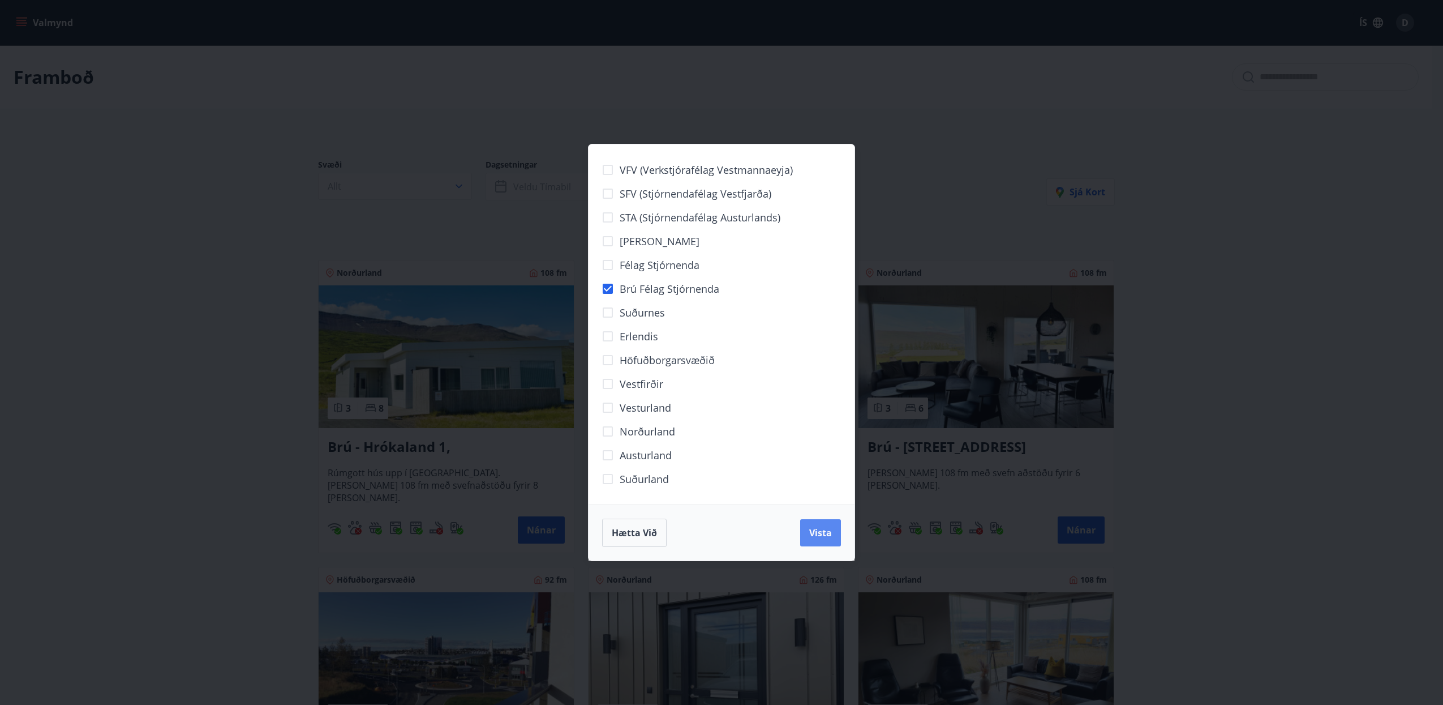
click at [814, 530] on span "Vista" at bounding box center [820, 532] width 23 height 12
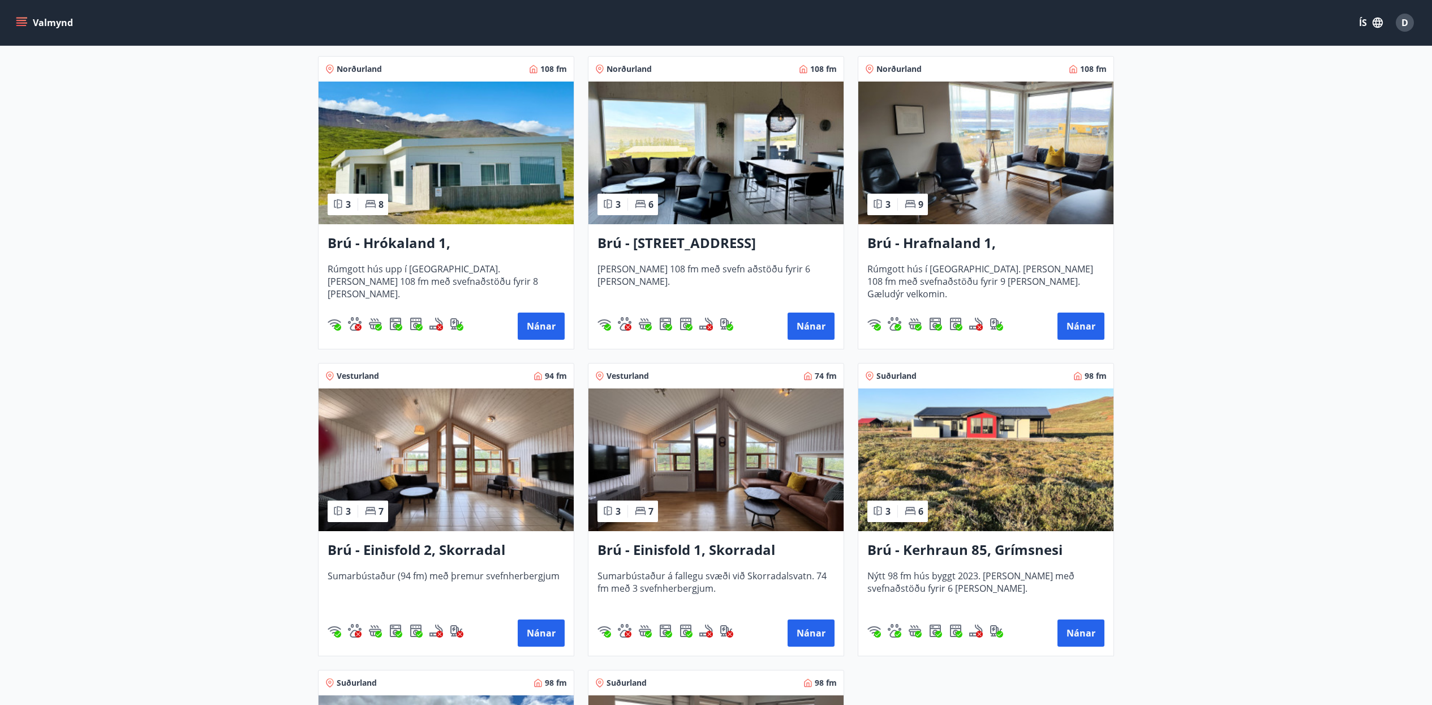
scroll to position [212, 0]
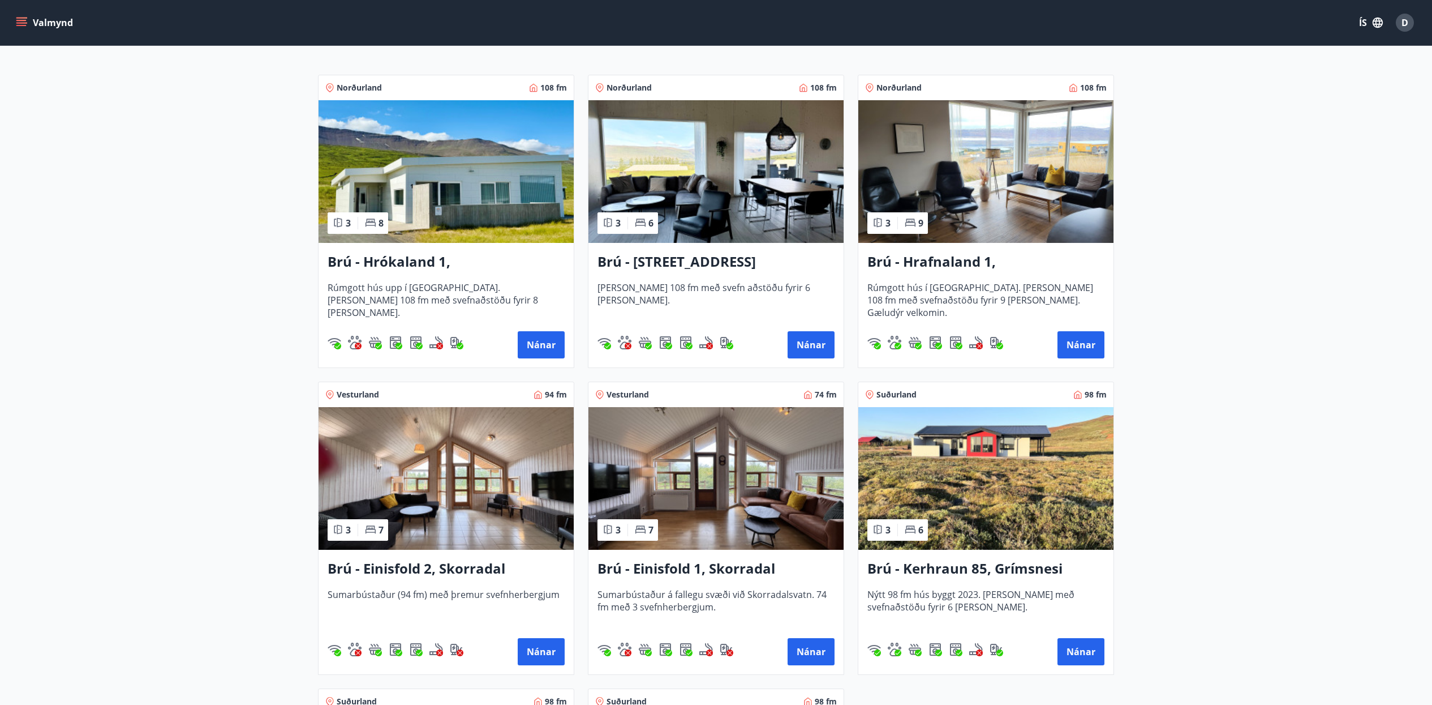
click at [453, 566] on h3 "Brú - Einisfold 2, Skorradal" at bounding box center [446, 569] width 237 height 20
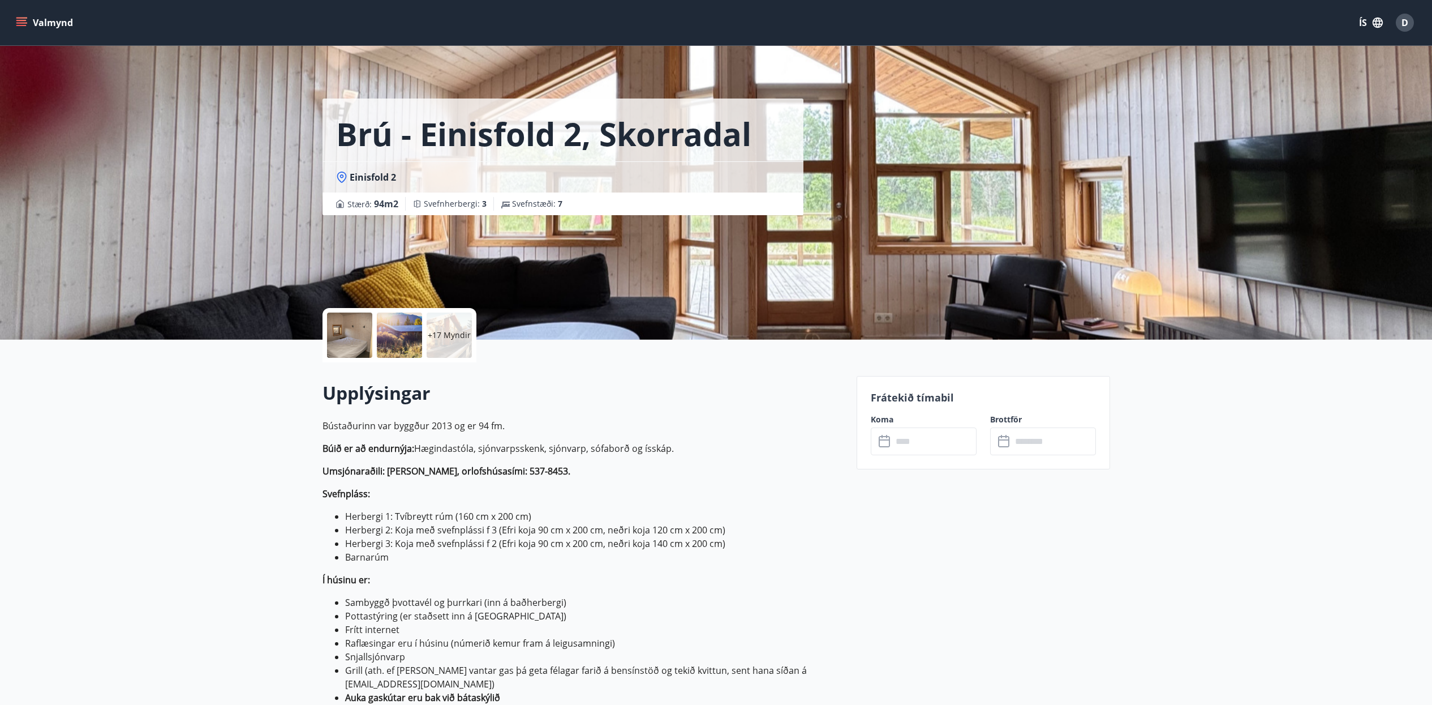
click at [438, 328] on div "+17 Myndir" at bounding box center [449, 334] width 45 height 45
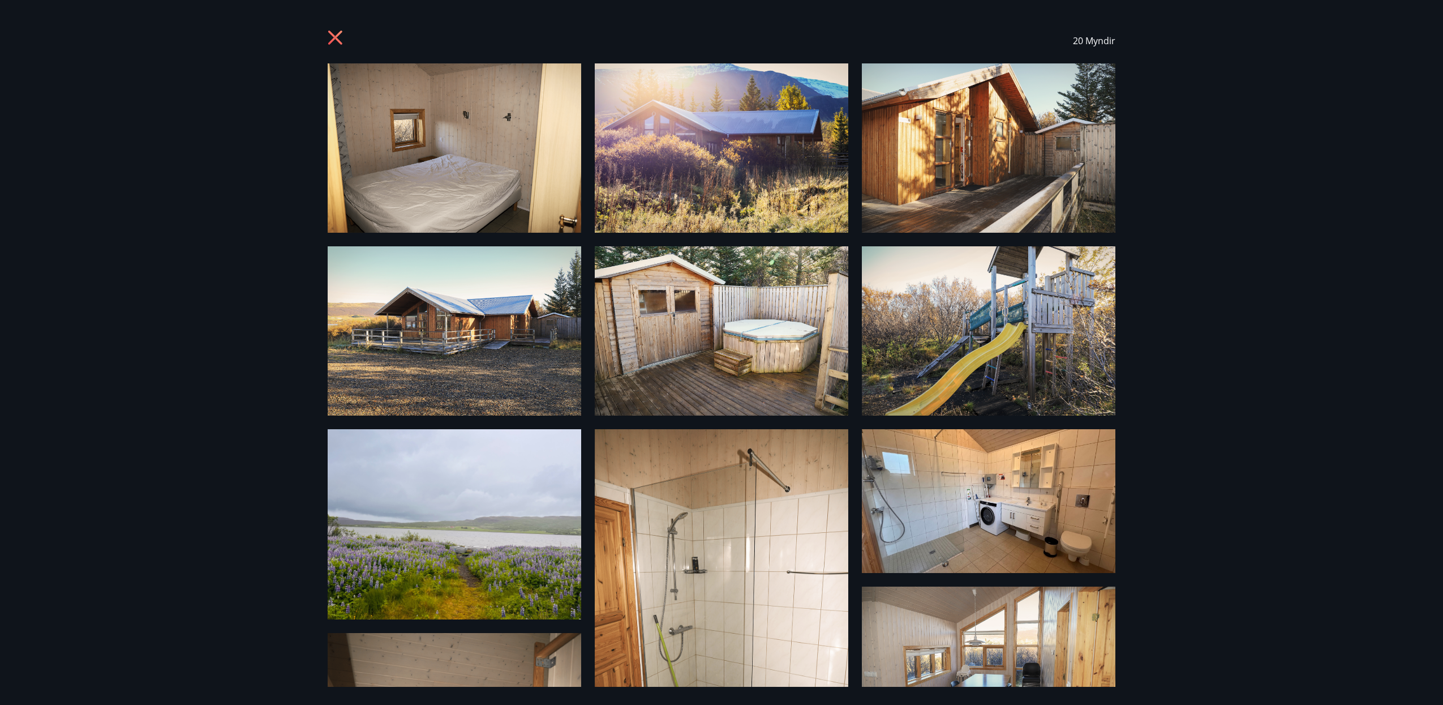
click at [339, 38] on icon at bounding box center [337, 39] width 18 height 18
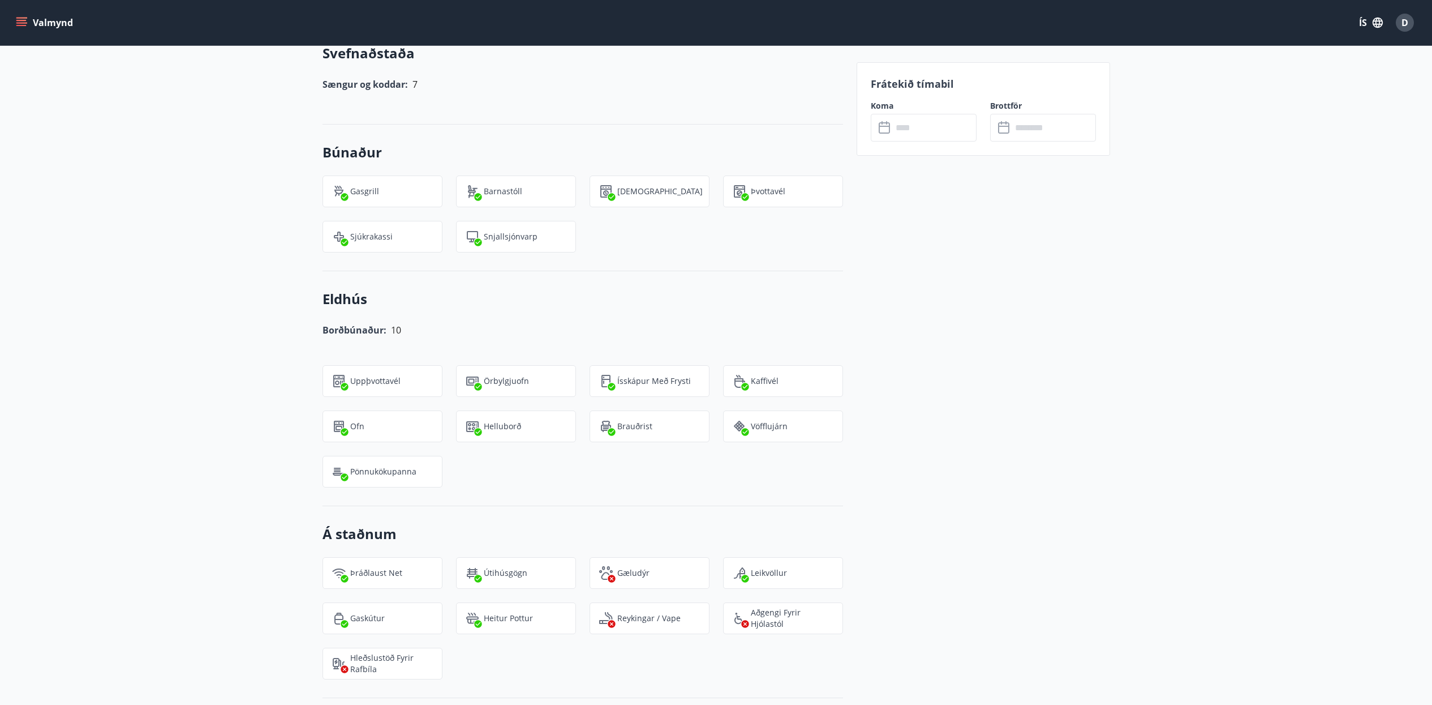
scroll to position [1132, 0]
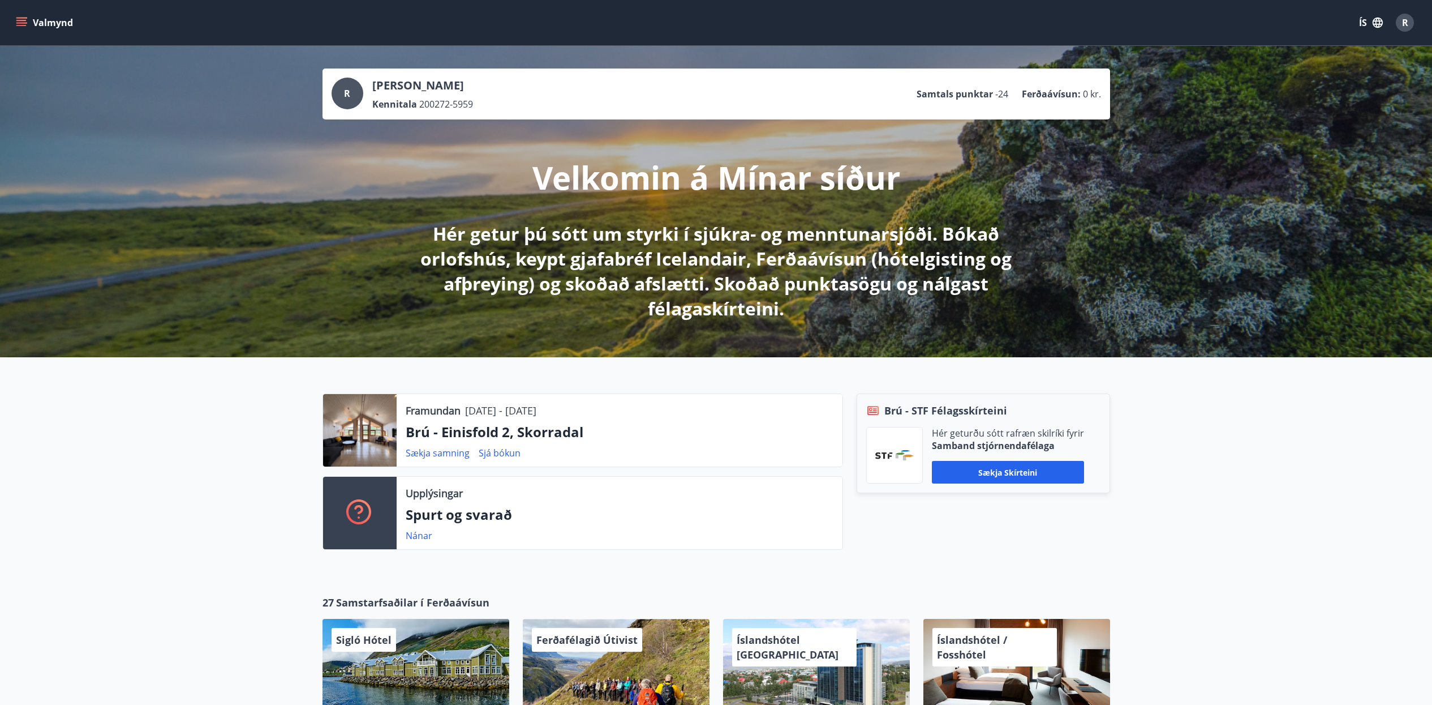
click at [27, 18] on icon "menu" at bounding box center [22, 18] width 12 height 1
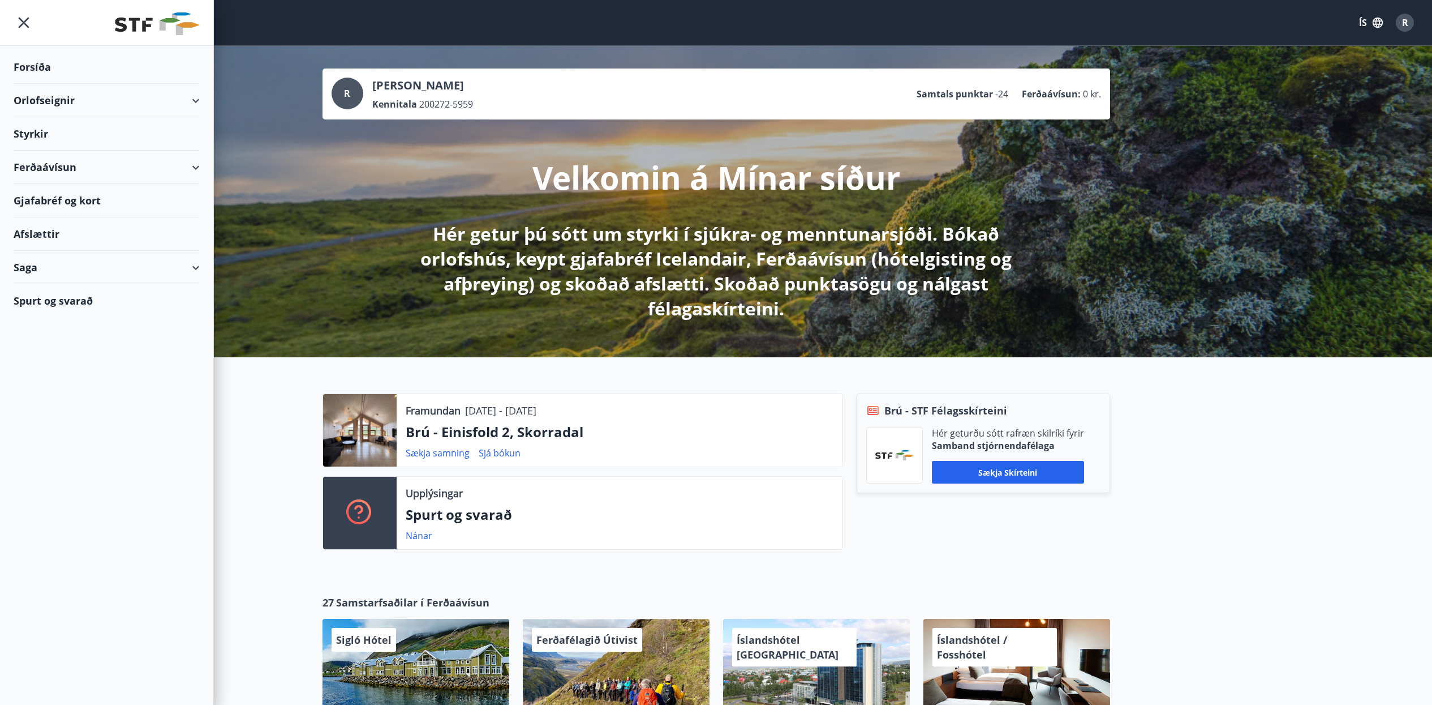
click at [77, 264] on div "Saga" at bounding box center [107, 267] width 186 height 33
click at [58, 321] on div "Bókanir" at bounding box center [107, 320] width 168 height 24
